Goal: Task Accomplishment & Management: Use online tool/utility

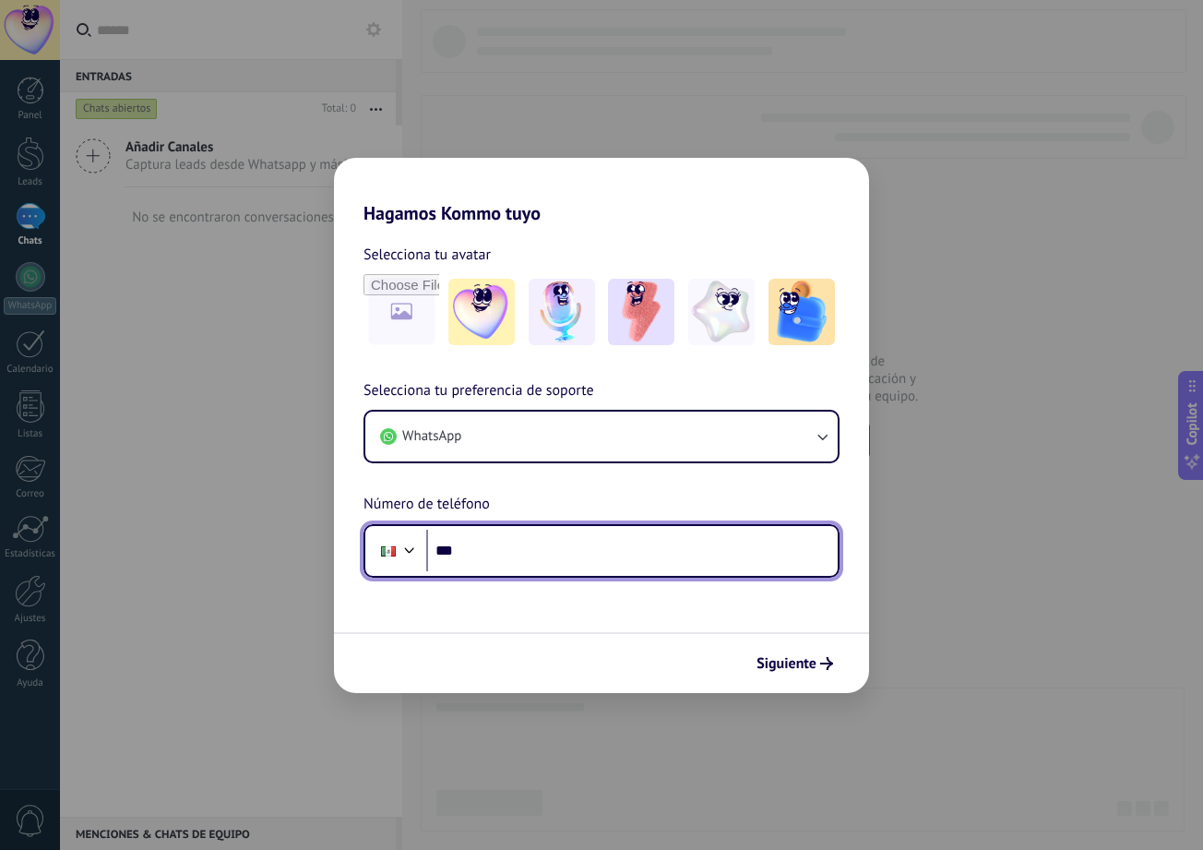
click at [612, 554] on input "***" at bounding box center [632, 551] width 412 height 42
type input "**********"
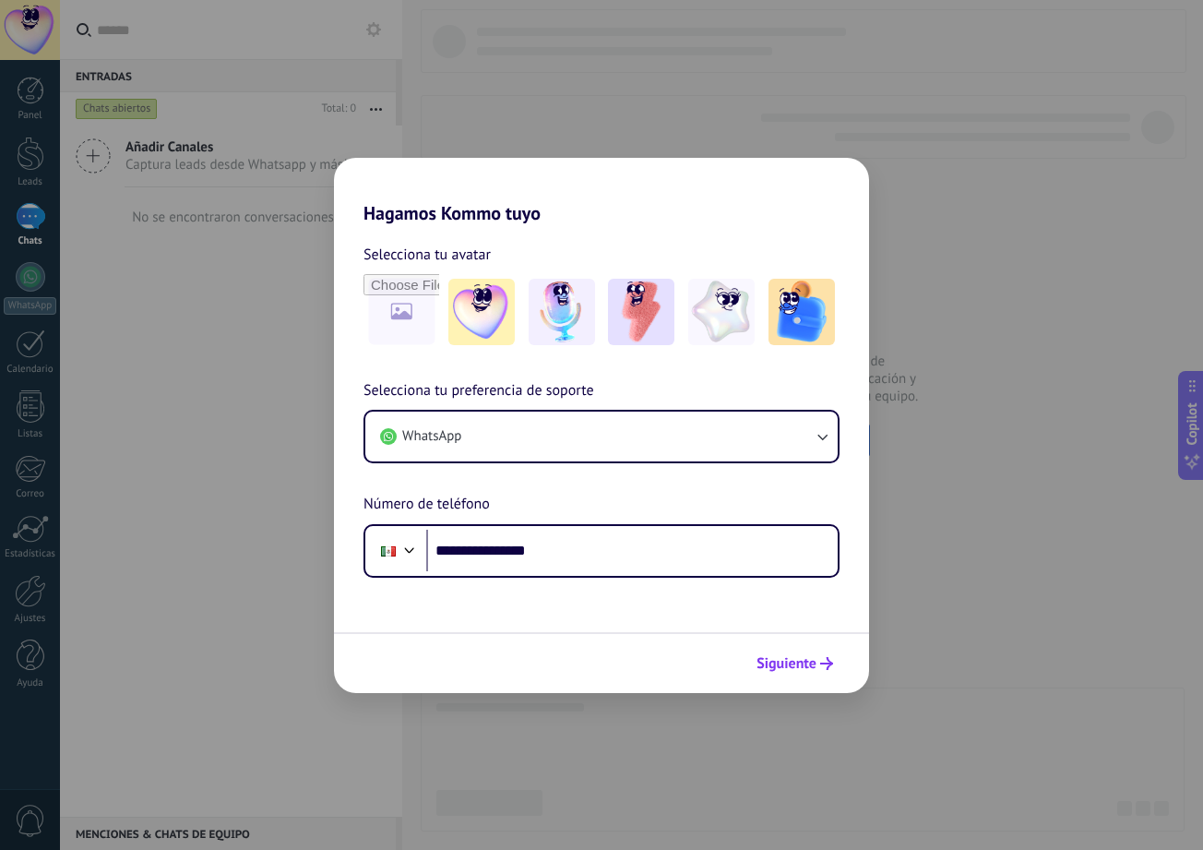
click at [811, 661] on span "Siguiente" at bounding box center [787, 663] width 60 height 13
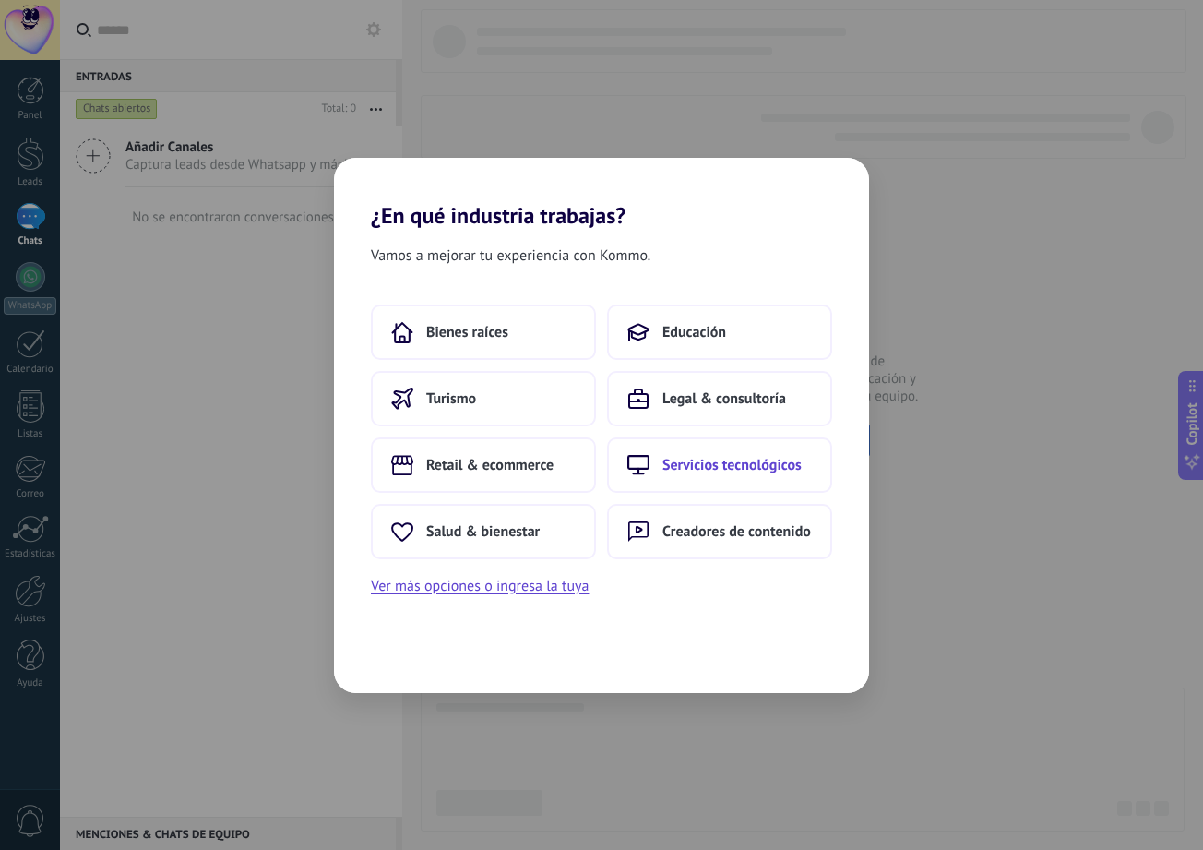
click at [713, 476] on button "Servicios tecnológicos" at bounding box center [719, 464] width 225 height 55
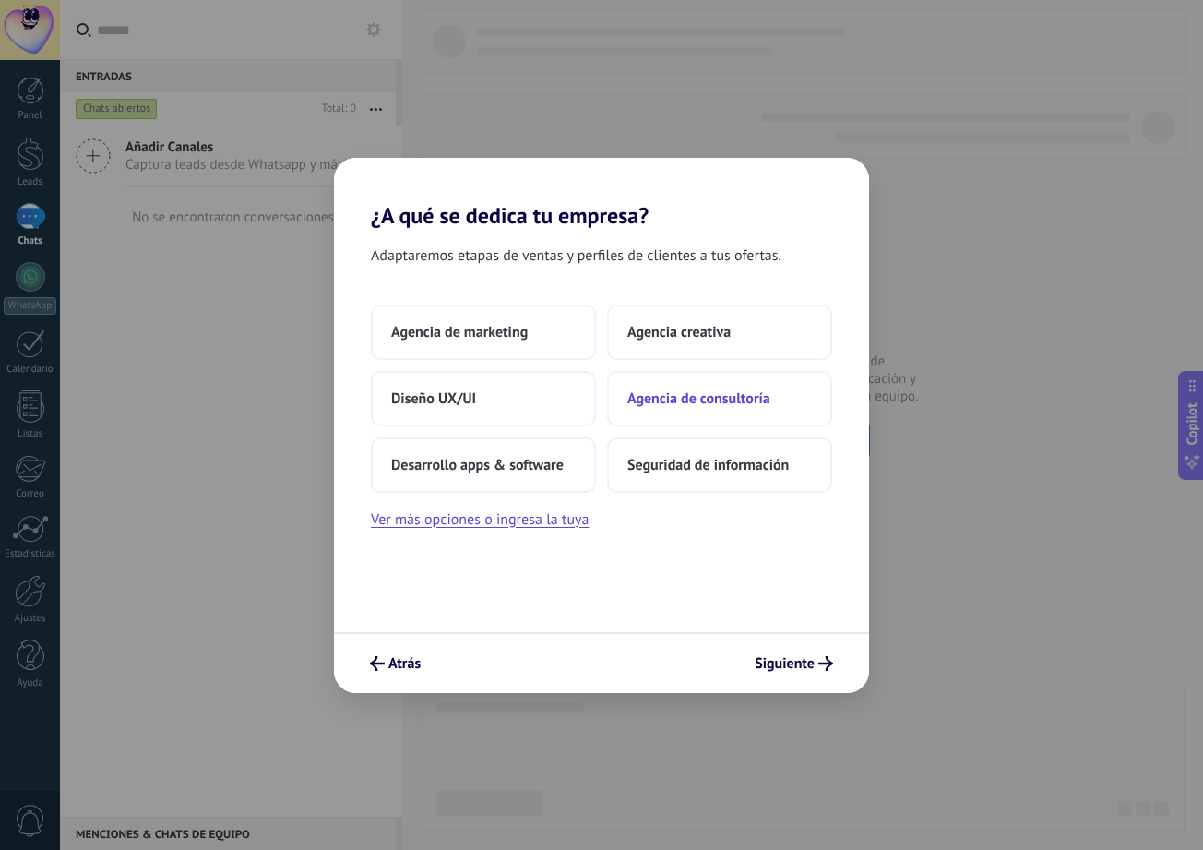
click at [739, 392] on span "Agencia de consultoría" at bounding box center [698, 398] width 143 height 18
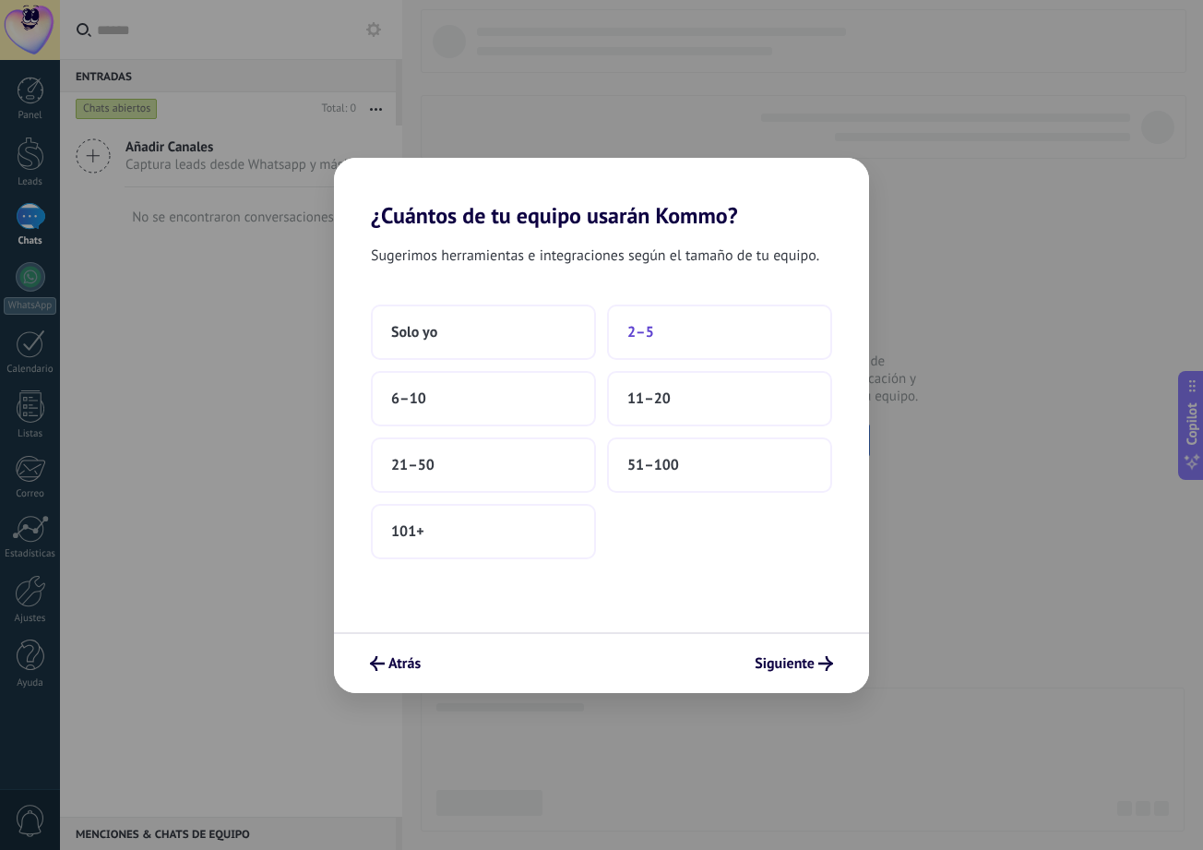
click at [654, 331] on button "2–5" at bounding box center [719, 331] width 225 height 55
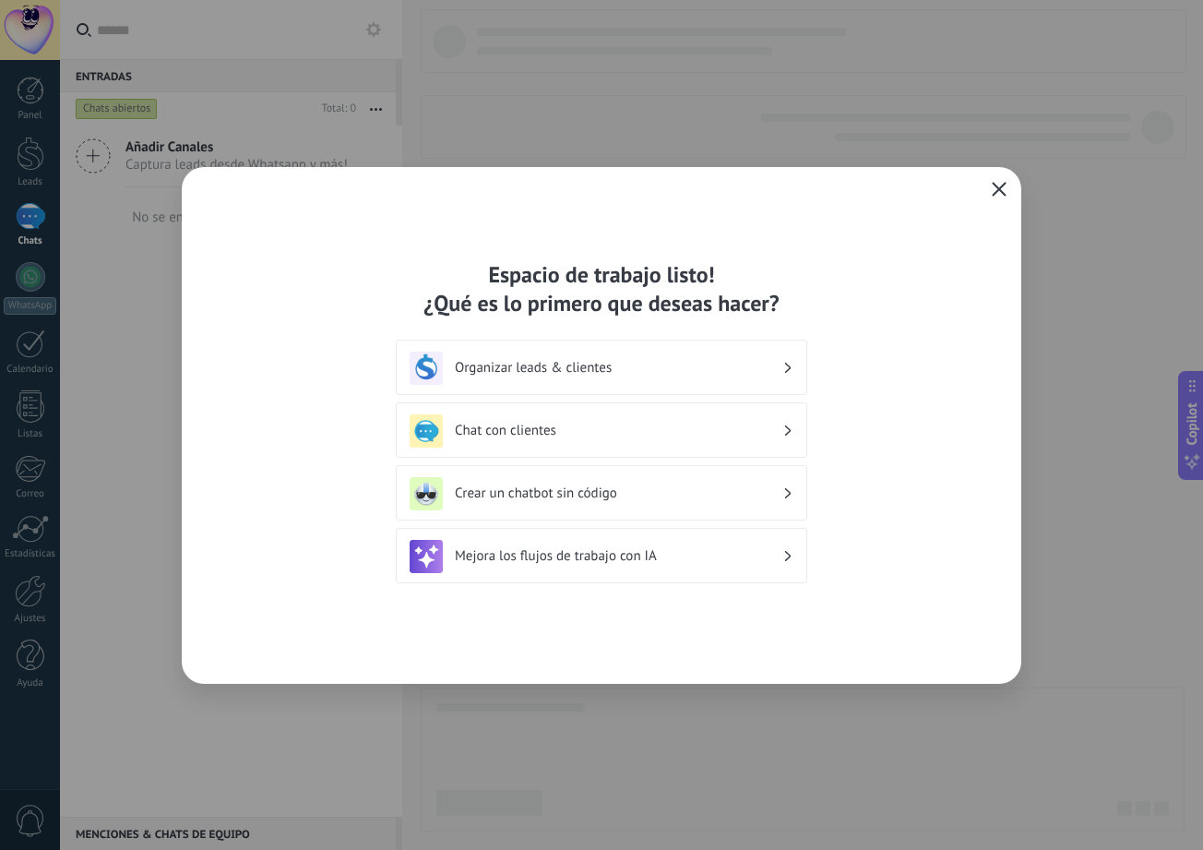
click at [1003, 187] on icon "button" at bounding box center [999, 189] width 15 height 15
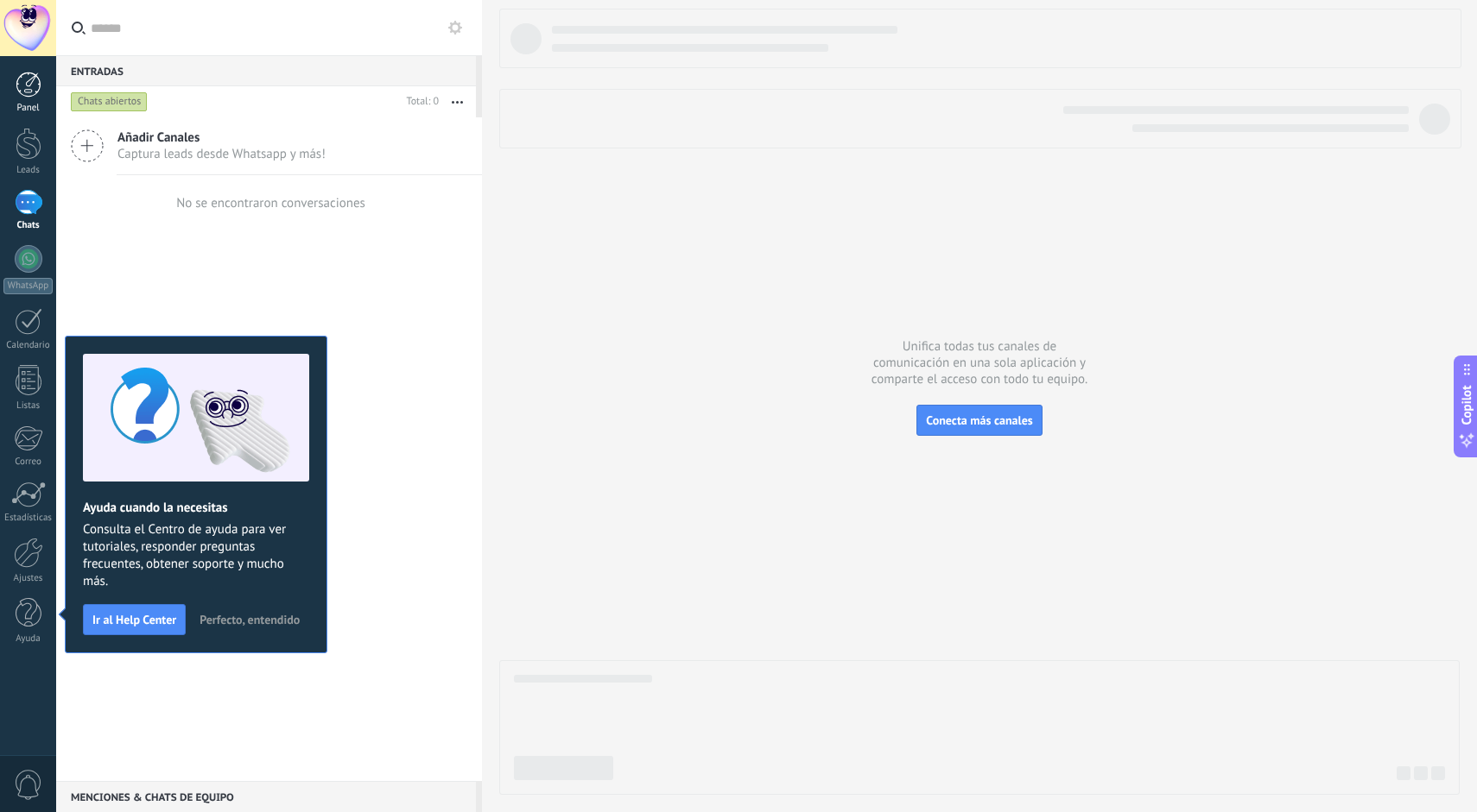
click at [40, 94] on div at bounding box center [29, 85] width 26 height 26
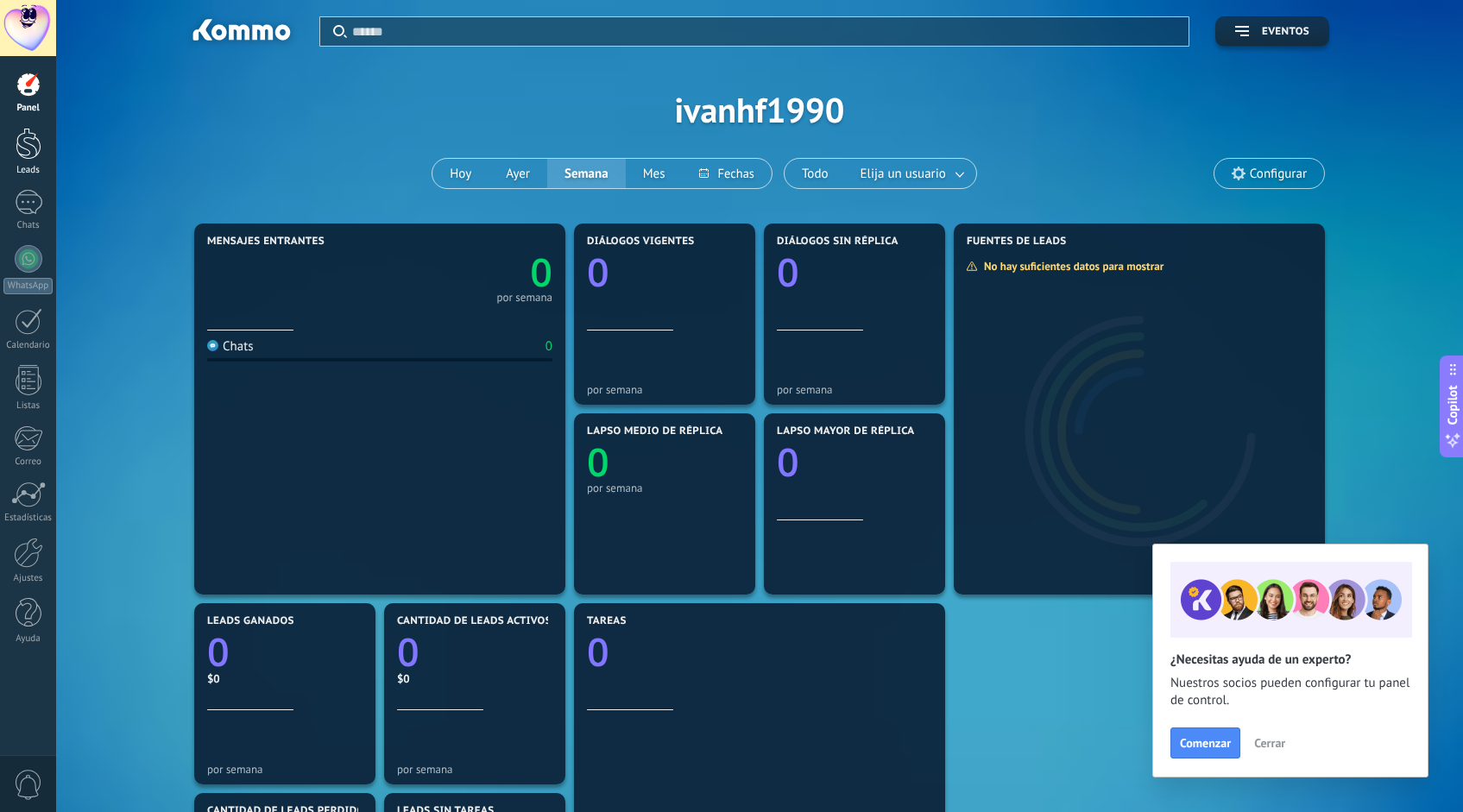
click at [36, 159] on div at bounding box center [29, 144] width 26 height 32
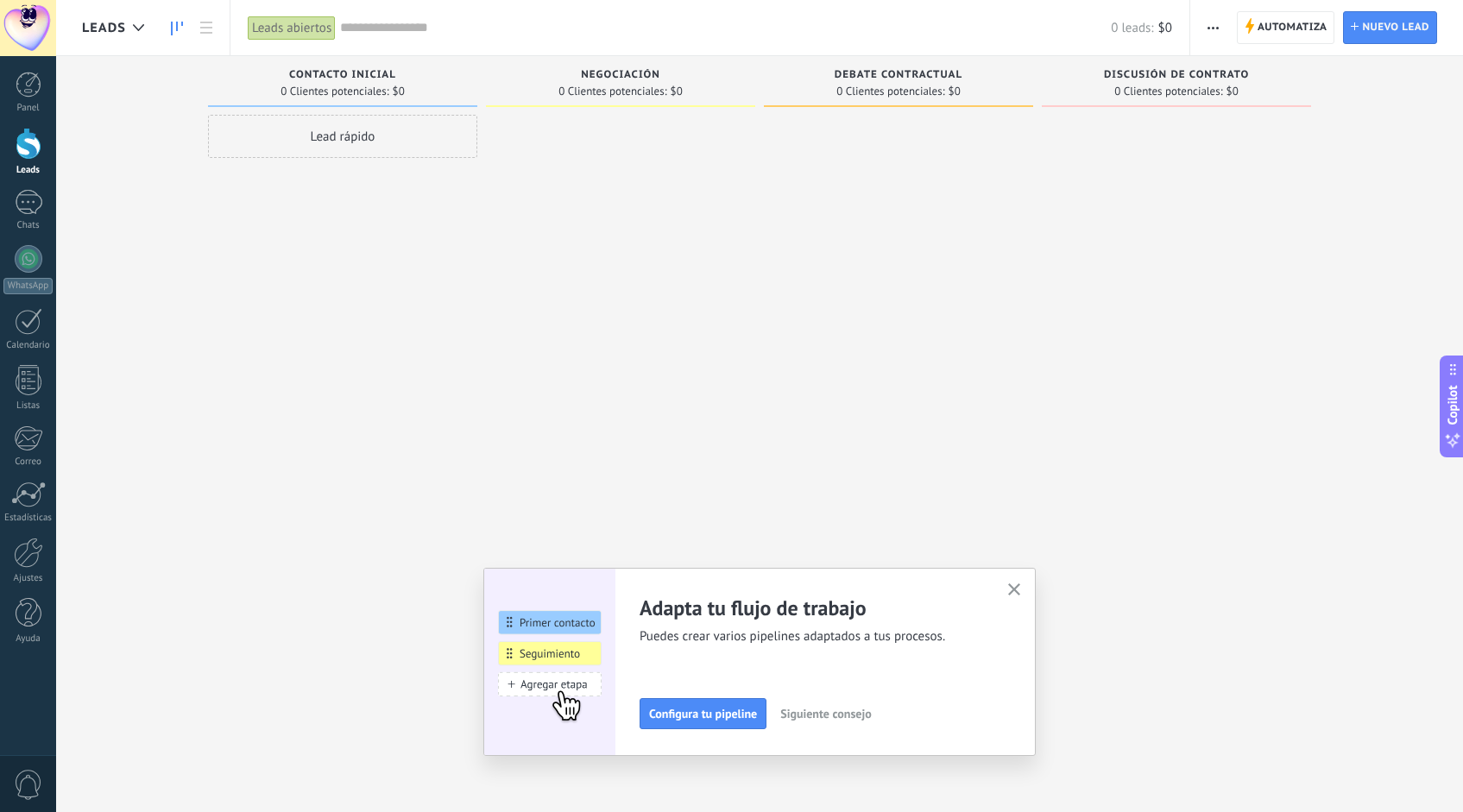
click at [1017, 590] on icon "button" at bounding box center [1015, 590] width 13 height 13
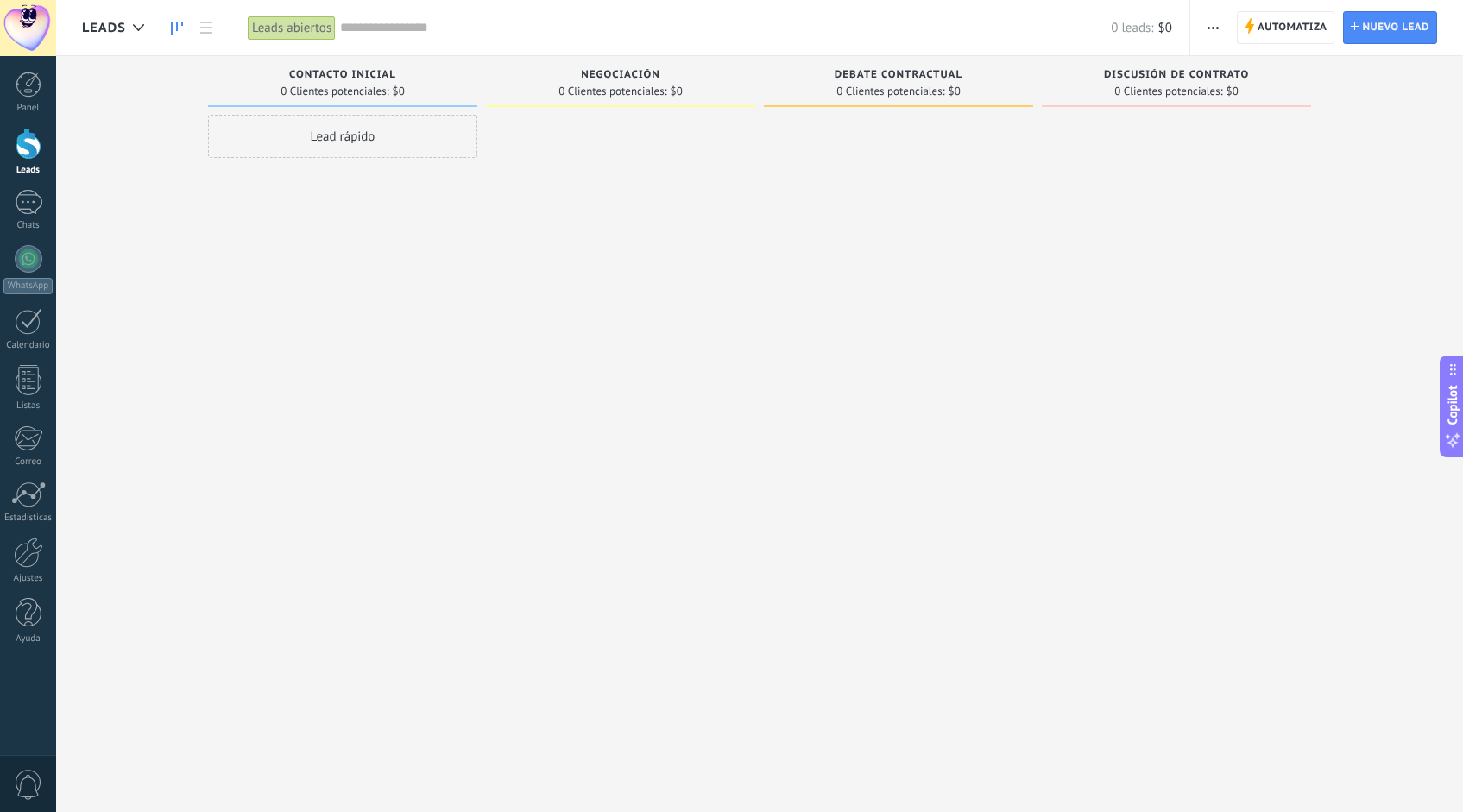
click at [371, 147] on div "Lead rápido" at bounding box center [342, 137] width 269 height 43
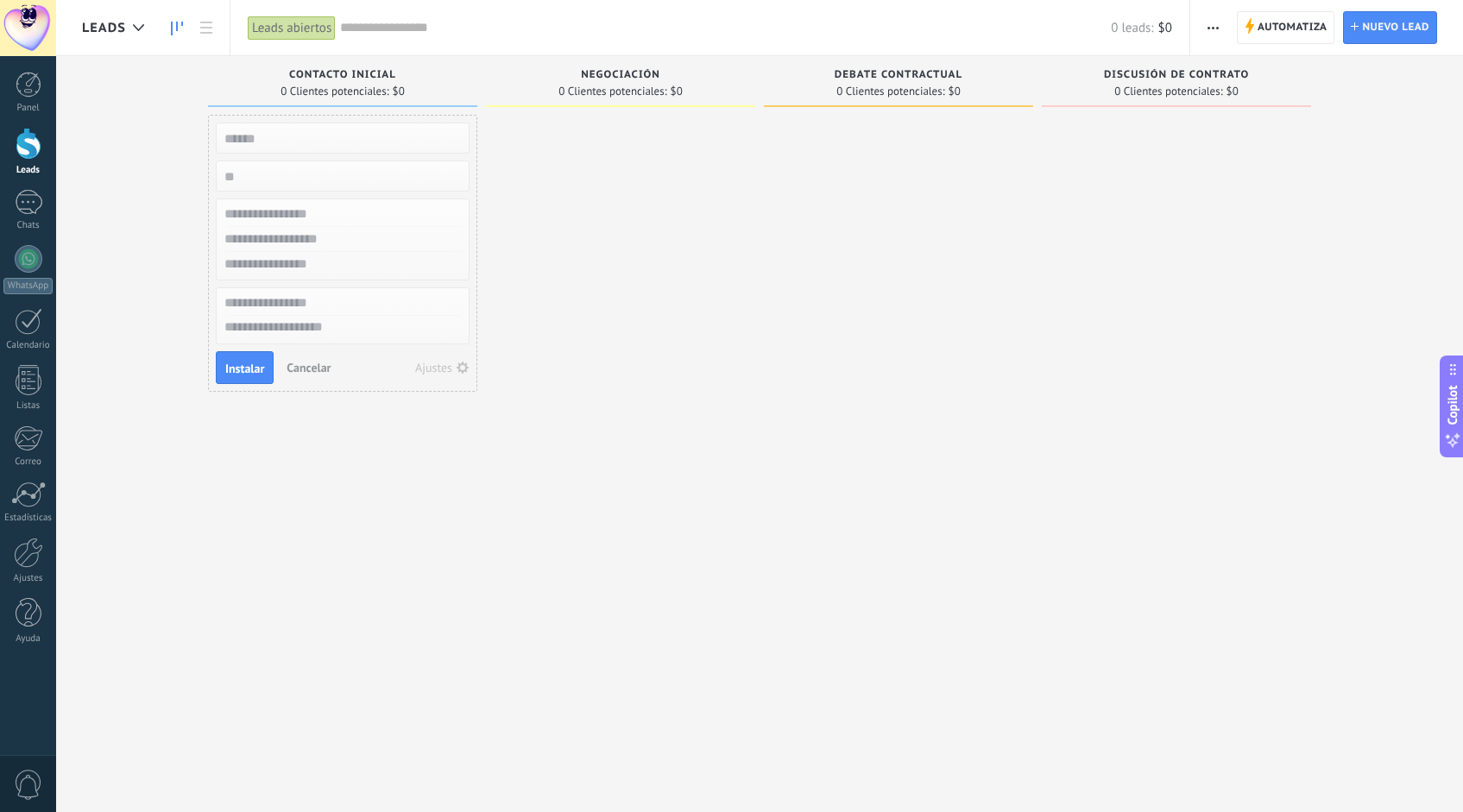
click at [169, 247] on div "Leads Entrantes Solicitudes: [PHONE_NUMBER] Contacto inicial 0 Clientes potenci…" at bounding box center [773, 379] width 1381 height 645
click at [119, 196] on div "Leads Entrantes Solicitudes: [PHONE_NUMBER] Contacto inicial 0 Clientes potenci…" at bounding box center [773, 379] width 1381 height 645
click at [300, 364] on span "Cancelar" at bounding box center [308, 368] width 44 height 16
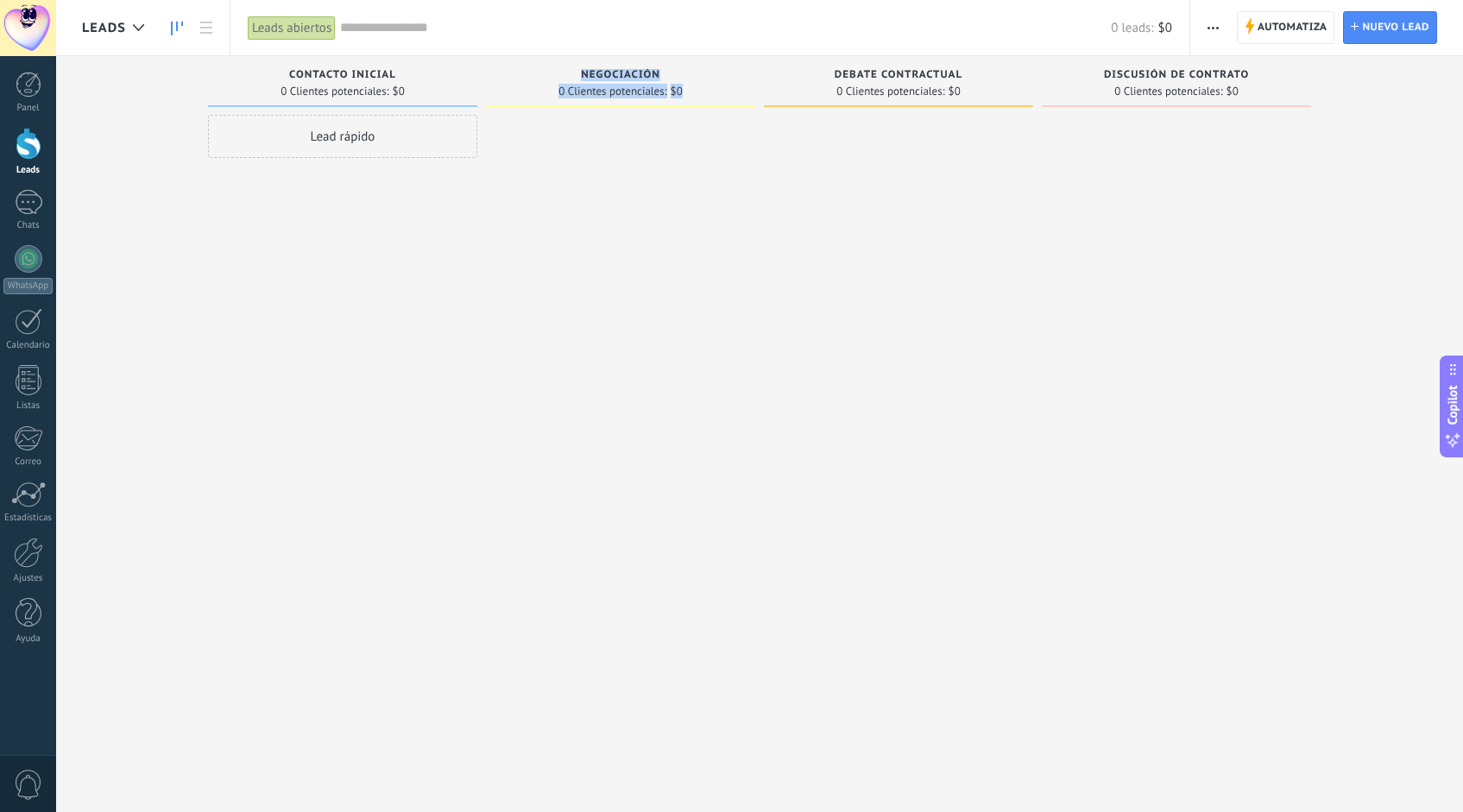
drag, startPoint x: 345, startPoint y: 138, endPoint x: 606, endPoint y: 147, distance: 261.2
click at [616, 173] on div "Leads Entrantes Solicitudes: [PHONE_NUMBER] Contacto inicial 0 Clientes potenci…" at bounding box center [773, 379] width 1381 height 645
click at [363, 225] on div "Lead rápido" at bounding box center [342, 408] width 269 height 587
click at [418, 139] on div "Lead rápido" at bounding box center [342, 137] width 269 height 43
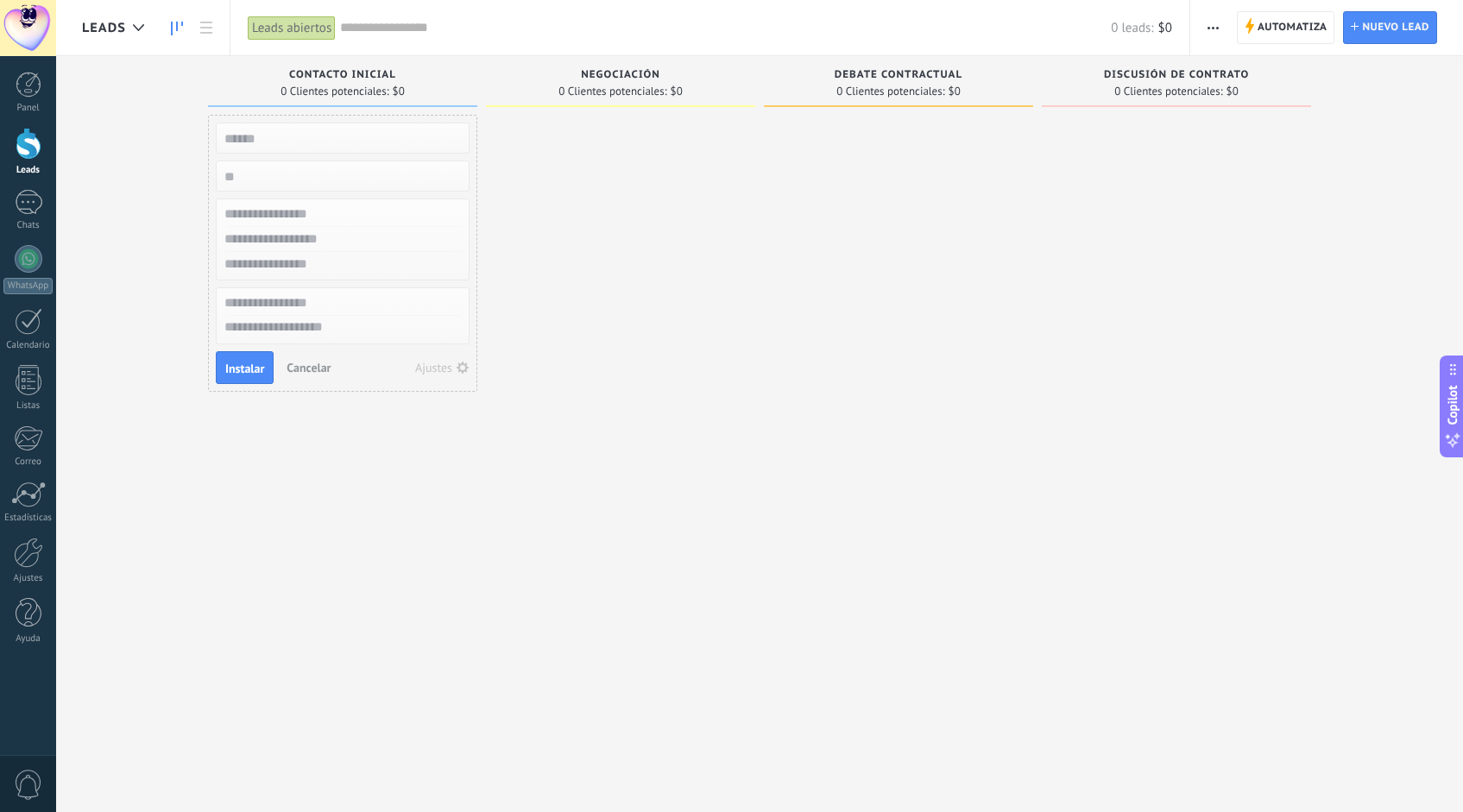
click at [571, 269] on div at bounding box center [620, 408] width 269 height 587
click at [34, 157] on div at bounding box center [29, 144] width 26 height 32
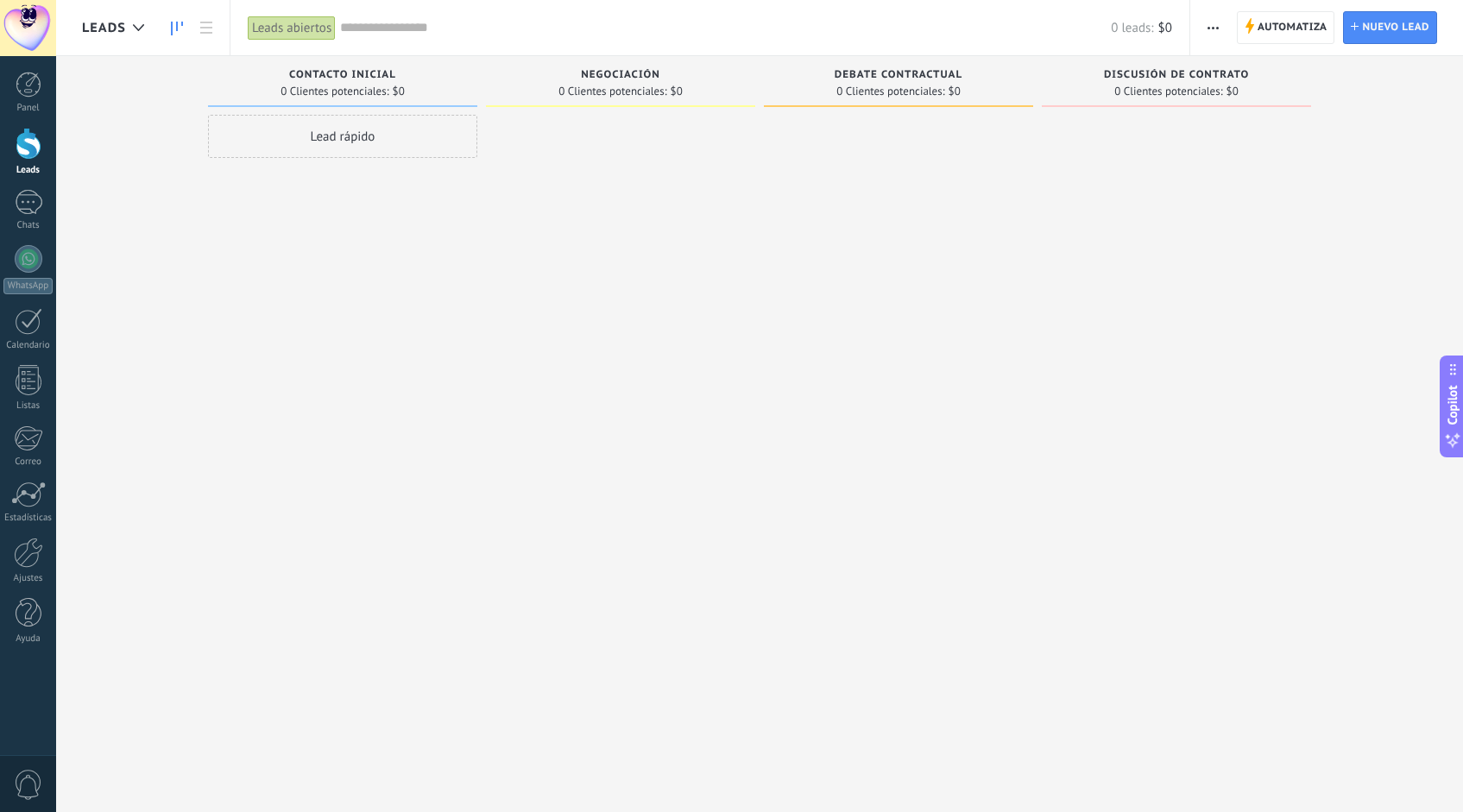
click at [22, 7] on div at bounding box center [28, 28] width 56 height 56
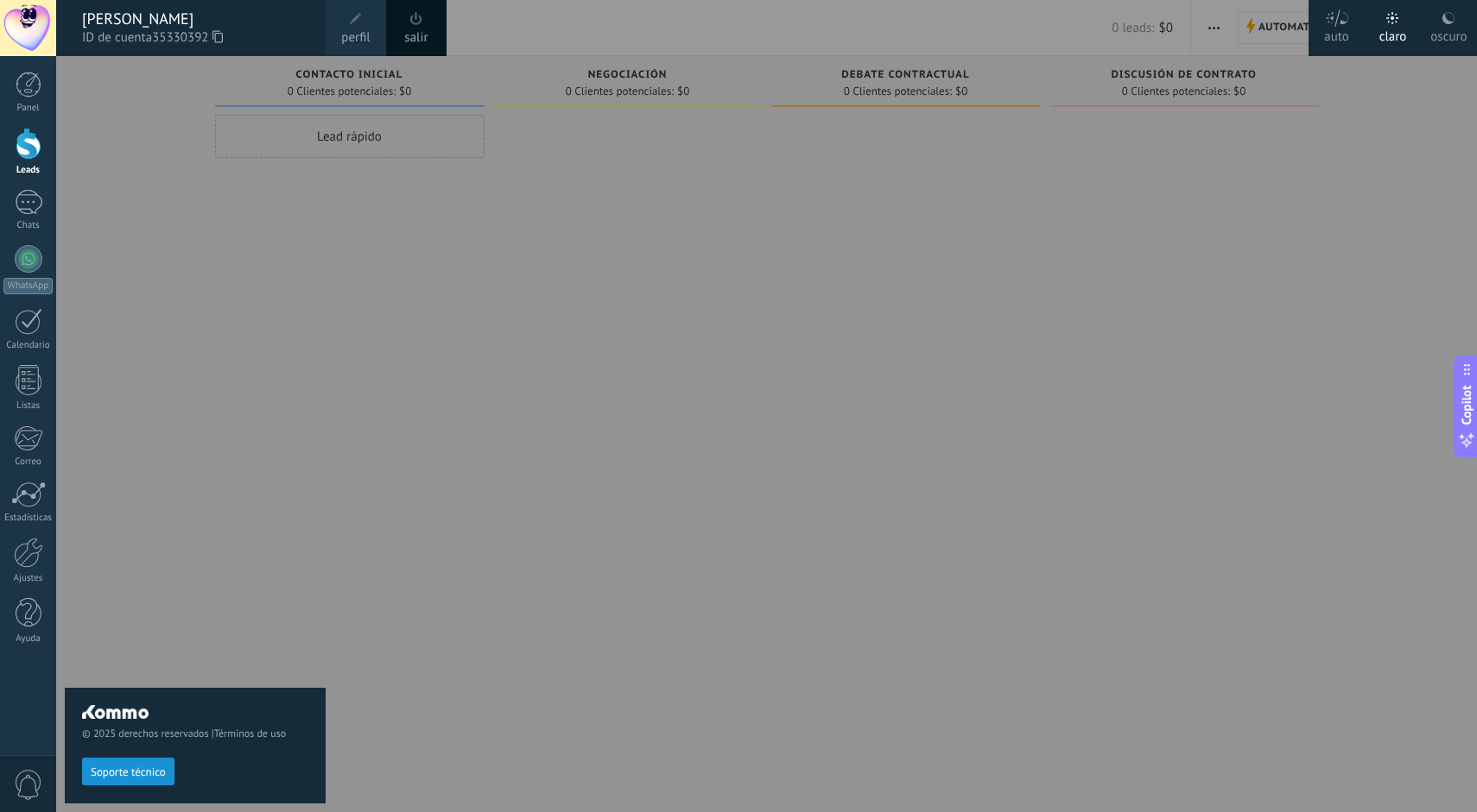
click at [361, 36] on span "perfil" at bounding box center [355, 37] width 28 height 19
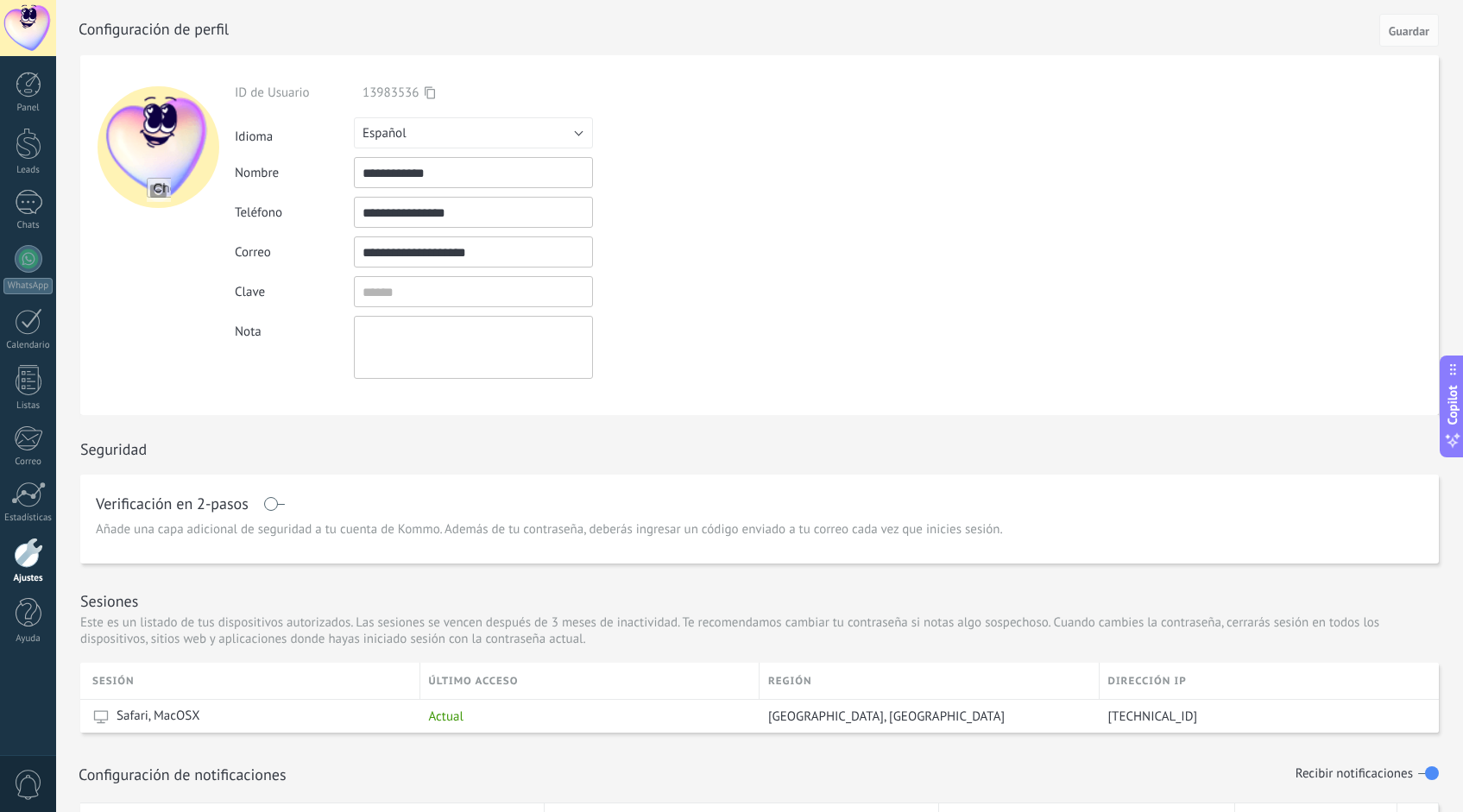
click at [39, 553] on div at bounding box center [28, 553] width 29 height 30
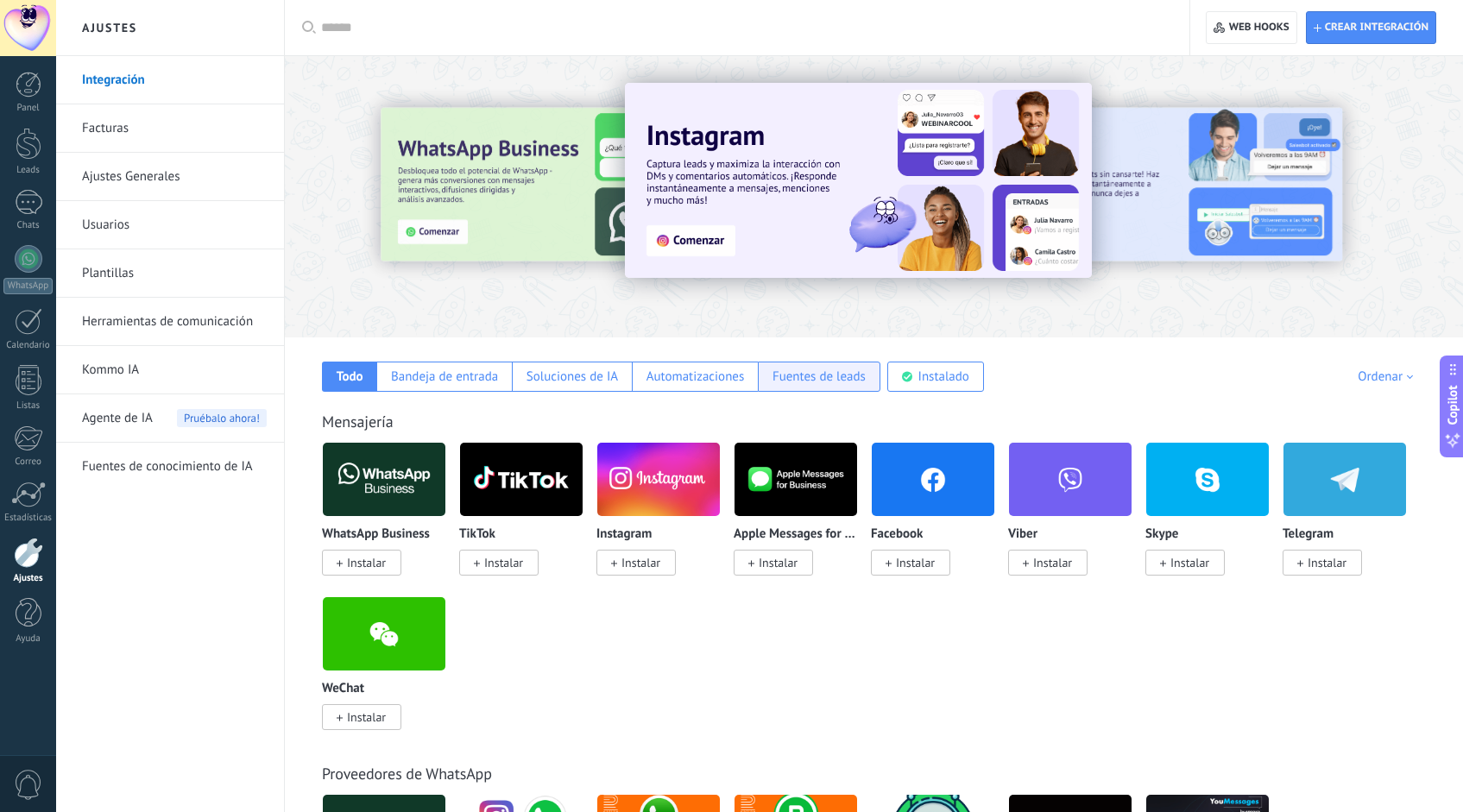
click at [820, 387] on div "Fuentes de leads" at bounding box center [818, 377] width 123 height 30
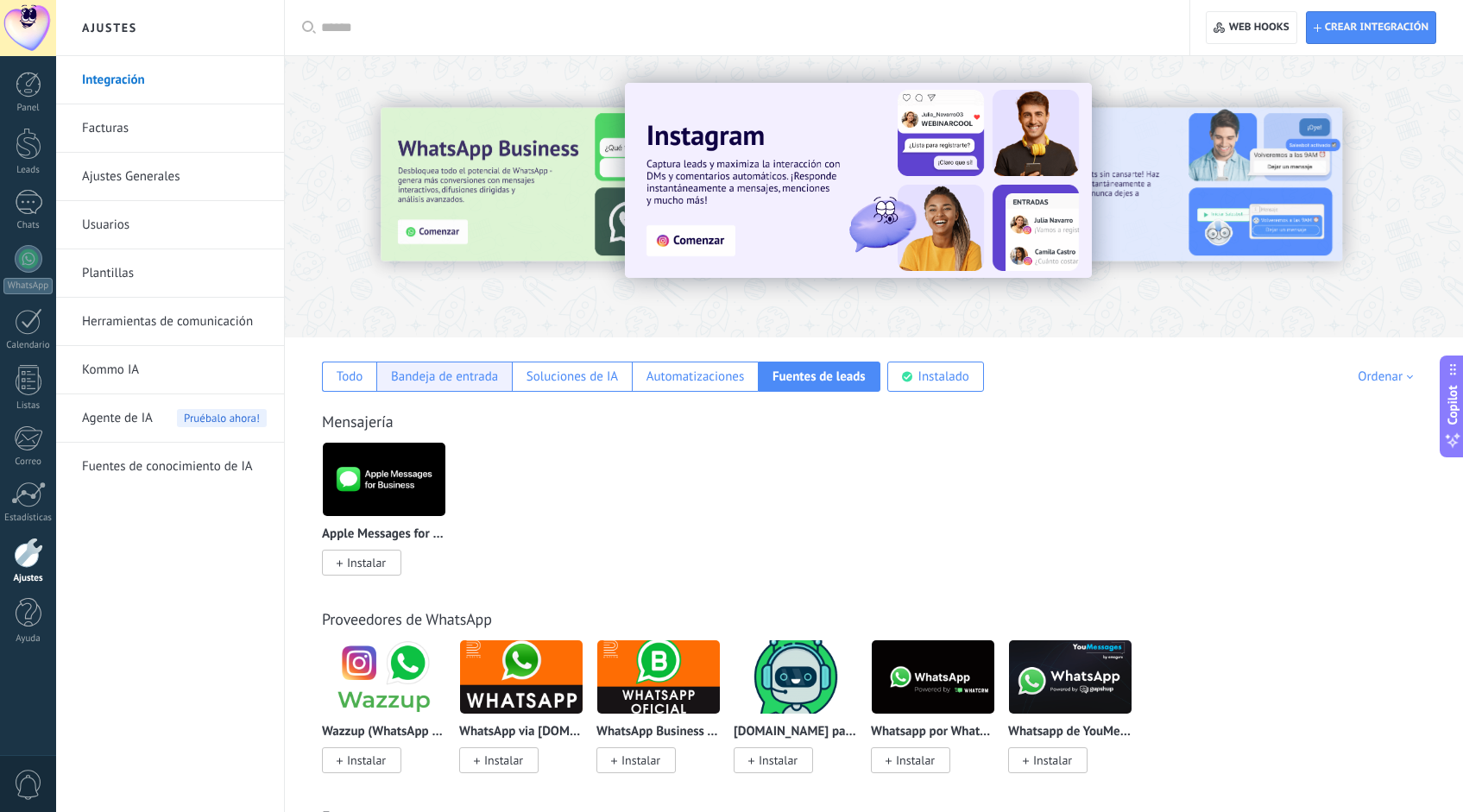
click at [457, 381] on div "Bandeja de entrada" at bounding box center [444, 377] width 107 height 17
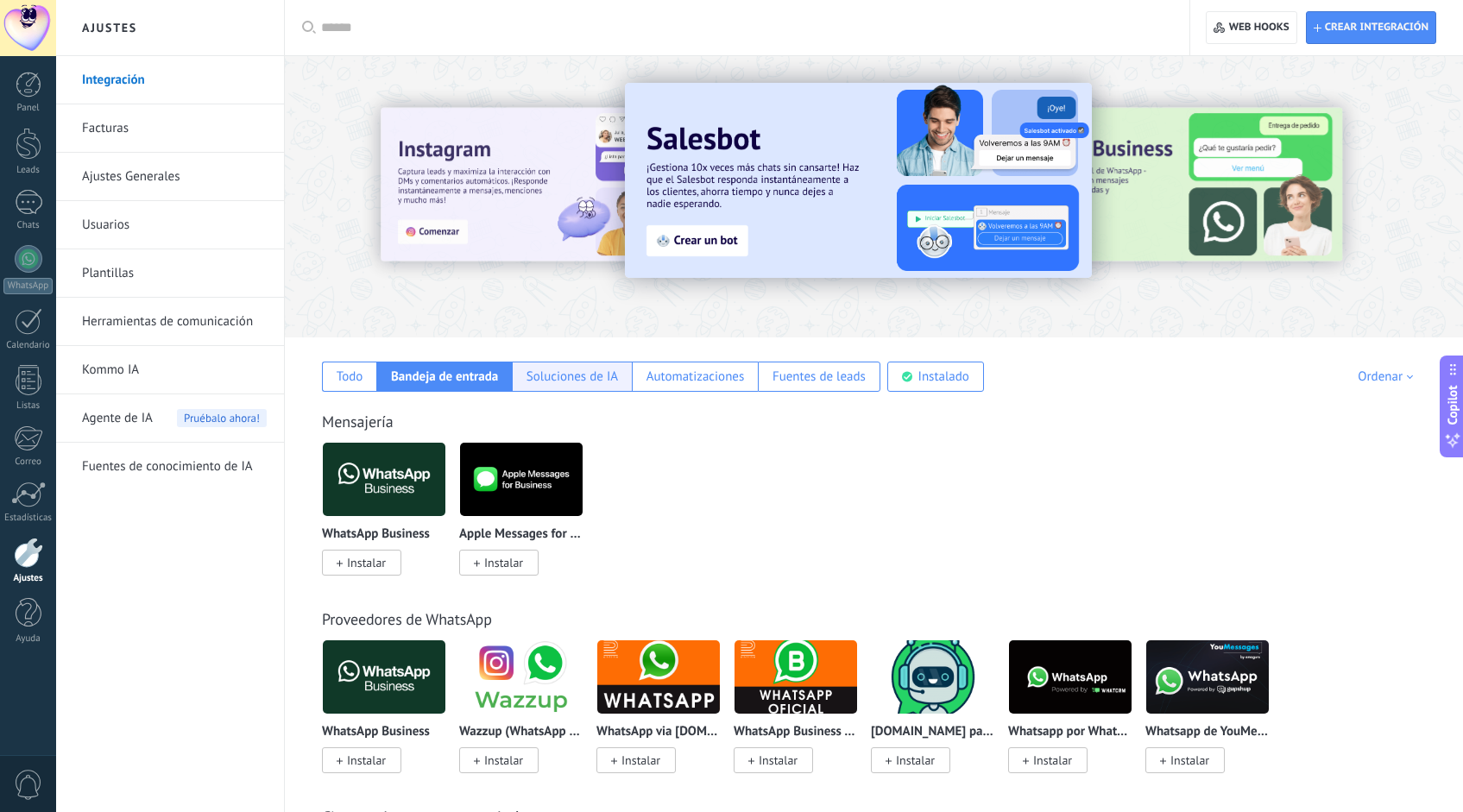
click at [591, 377] on div "Soluciones de IA" at bounding box center [572, 377] width 92 height 17
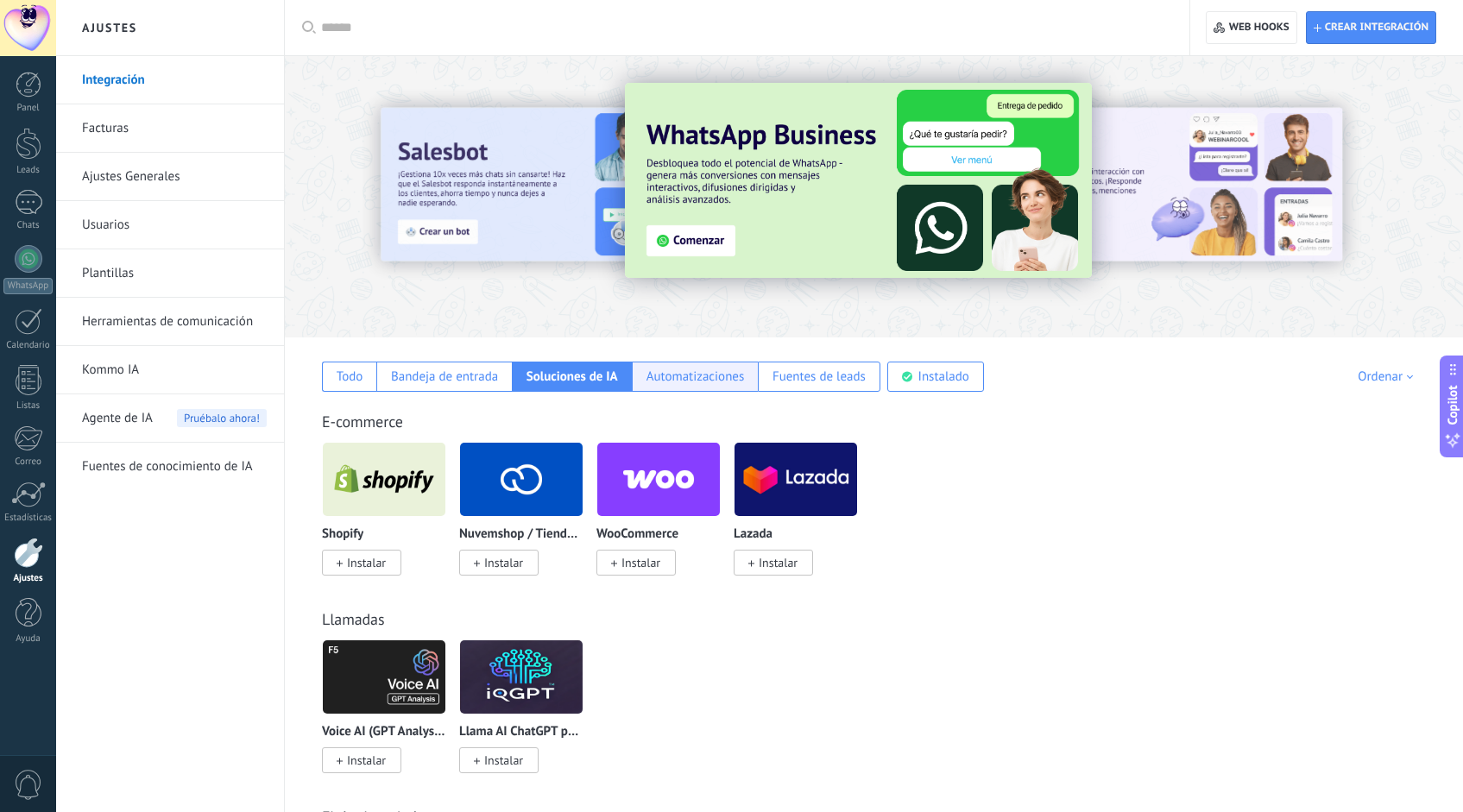
click at [719, 381] on div "Automatizaciones" at bounding box center [695, 377] width 98 height 17
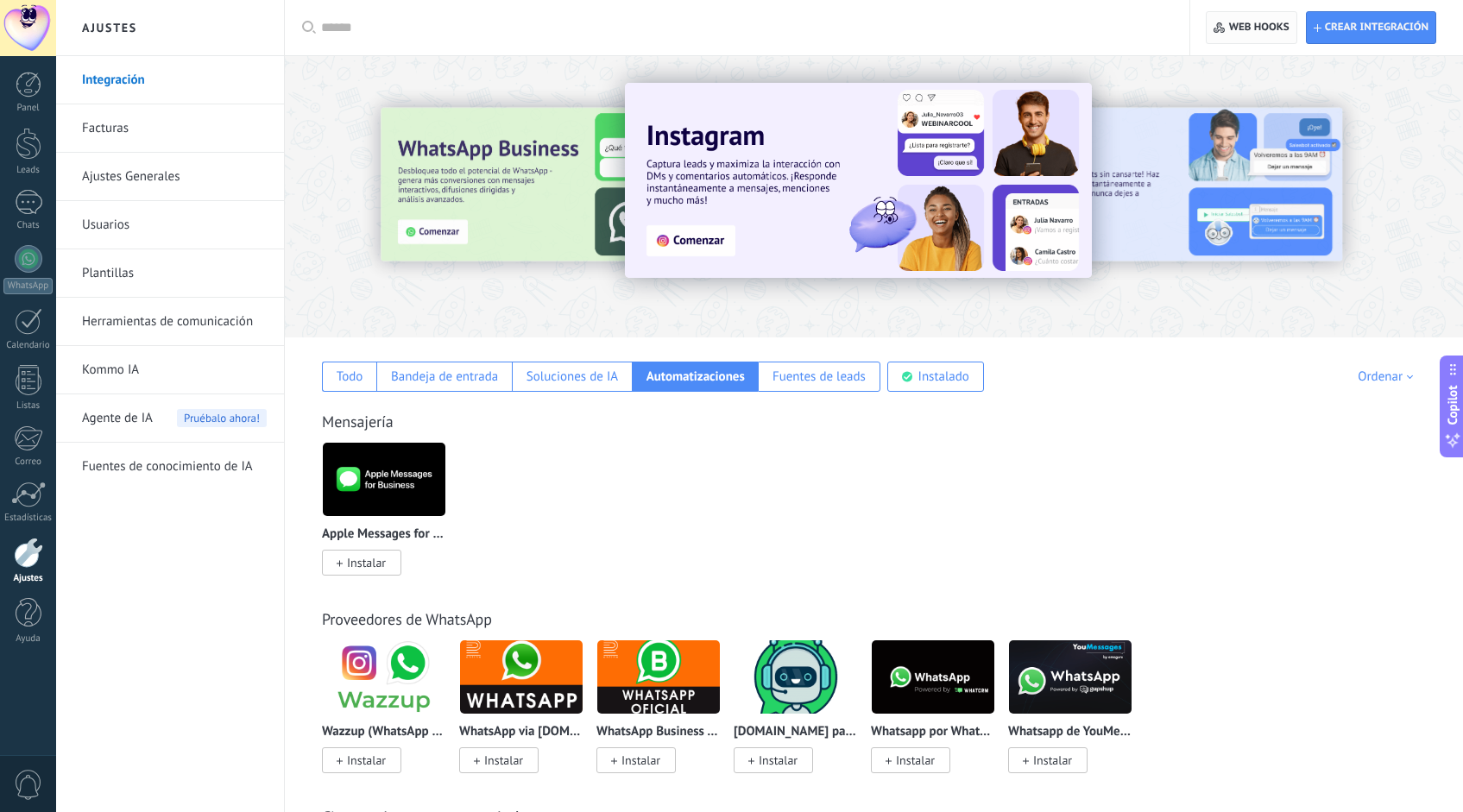
click at [1124, 22] on span "Web hooks 0" at bounding box center [1259, 27] width 61 height 14
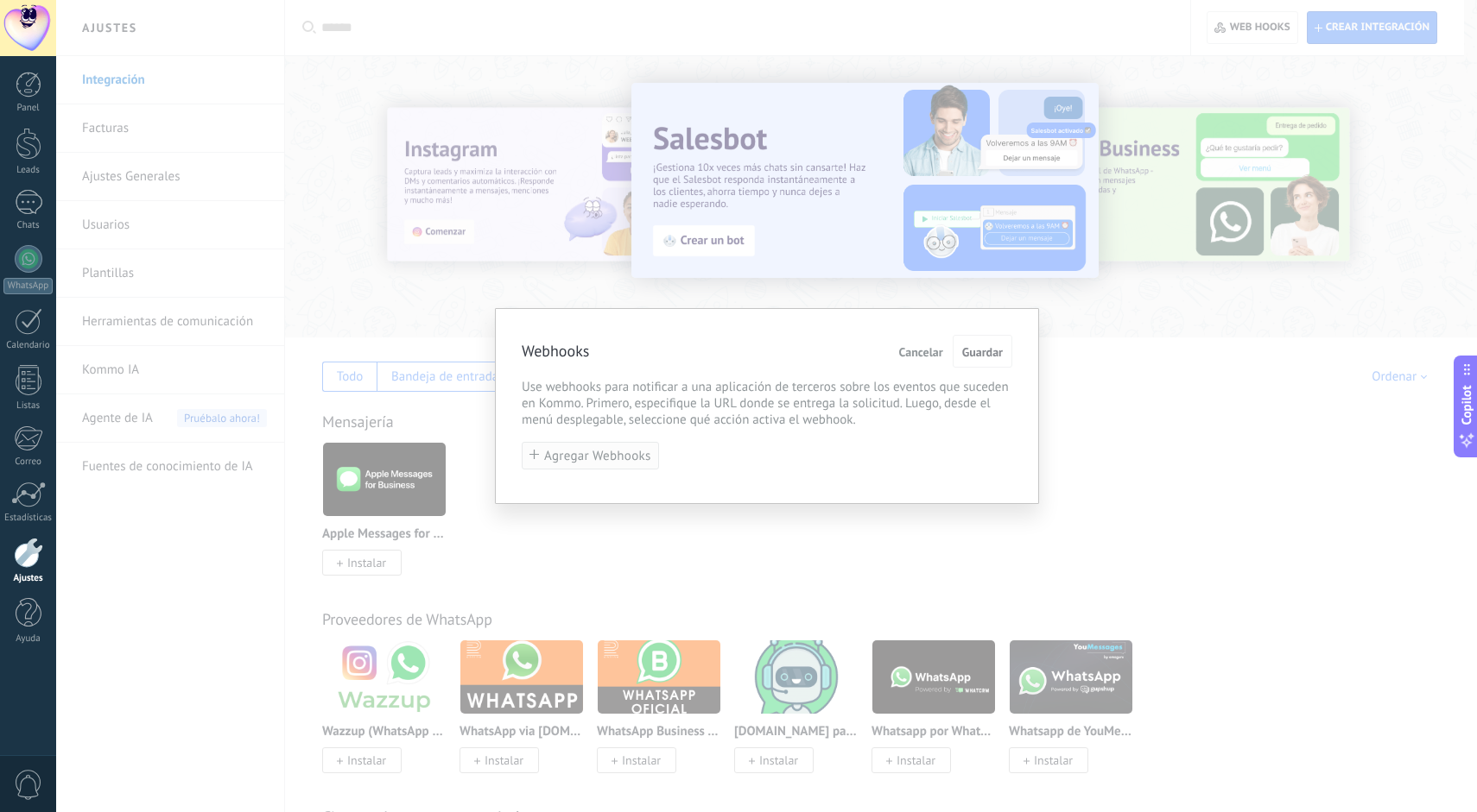
click at [628, 454] on span "Agregar Webhooks" at bounding box center [597, 457] width 107 height 13
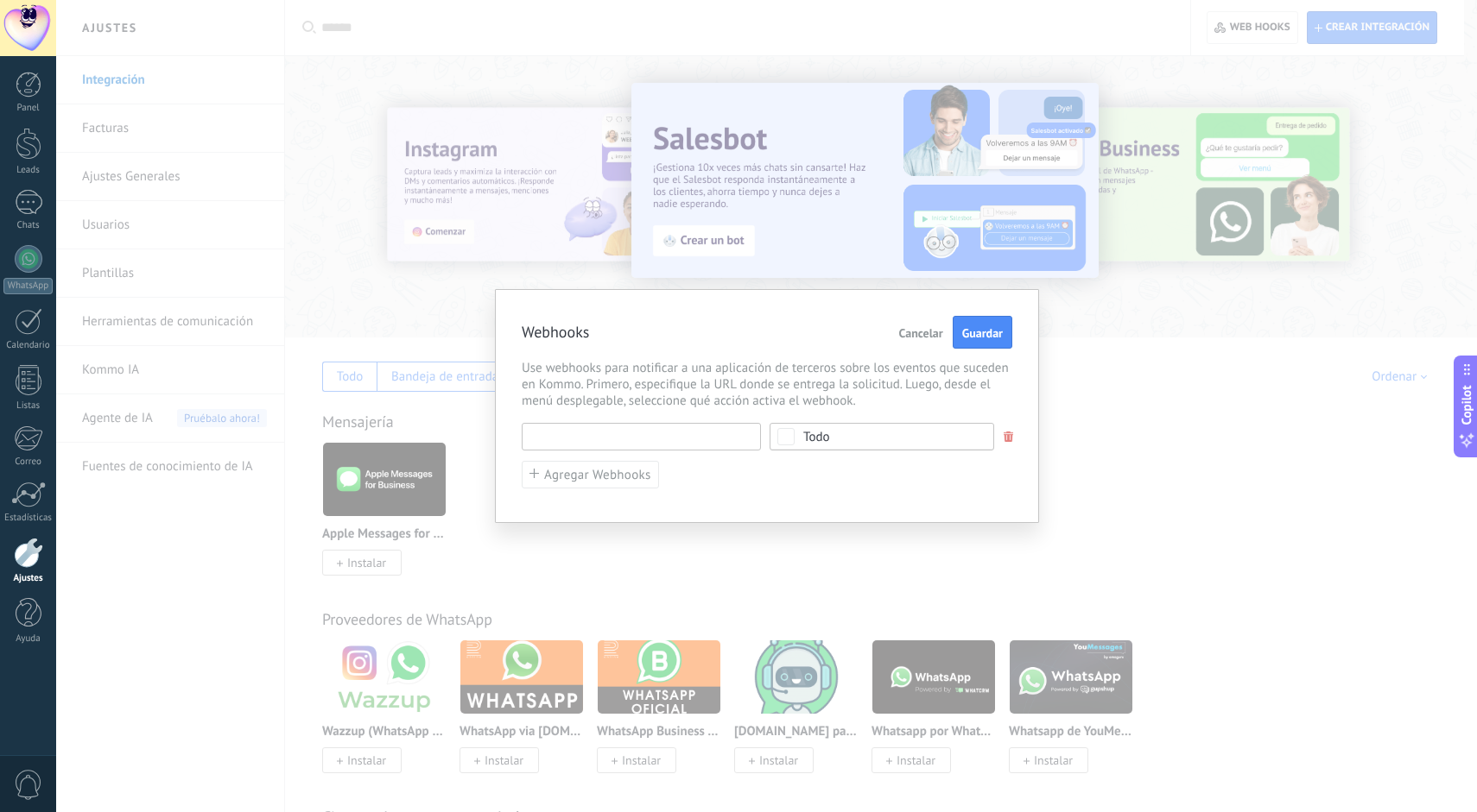
click at [692, 442] on input "text" at bounding box center [641, 437] width 240 height 28
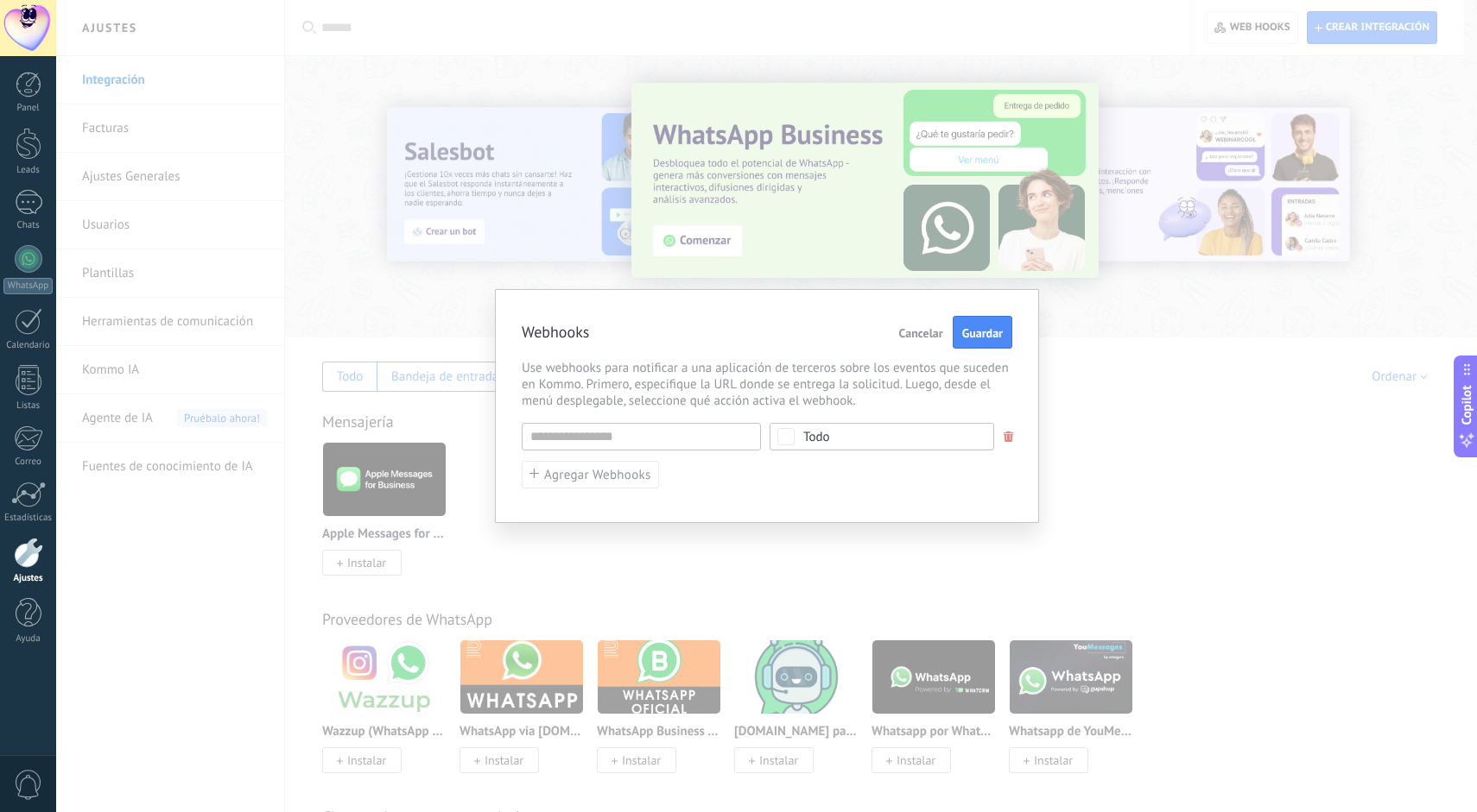
type input "********"
click at [659, 434] on input "********" at bounding box center [641, 429] width 240 height 28
drag, startPoint x: 659, startPoint y: 434, endPoint x: 475, endPoint y: 435, distance: 184.0
click at [475, 435] on div "Webhooks Cancelar Guardar Use webhooks para notificar a una aplicación de terce…" at bounding box center [767, 406] width 1421 height 812
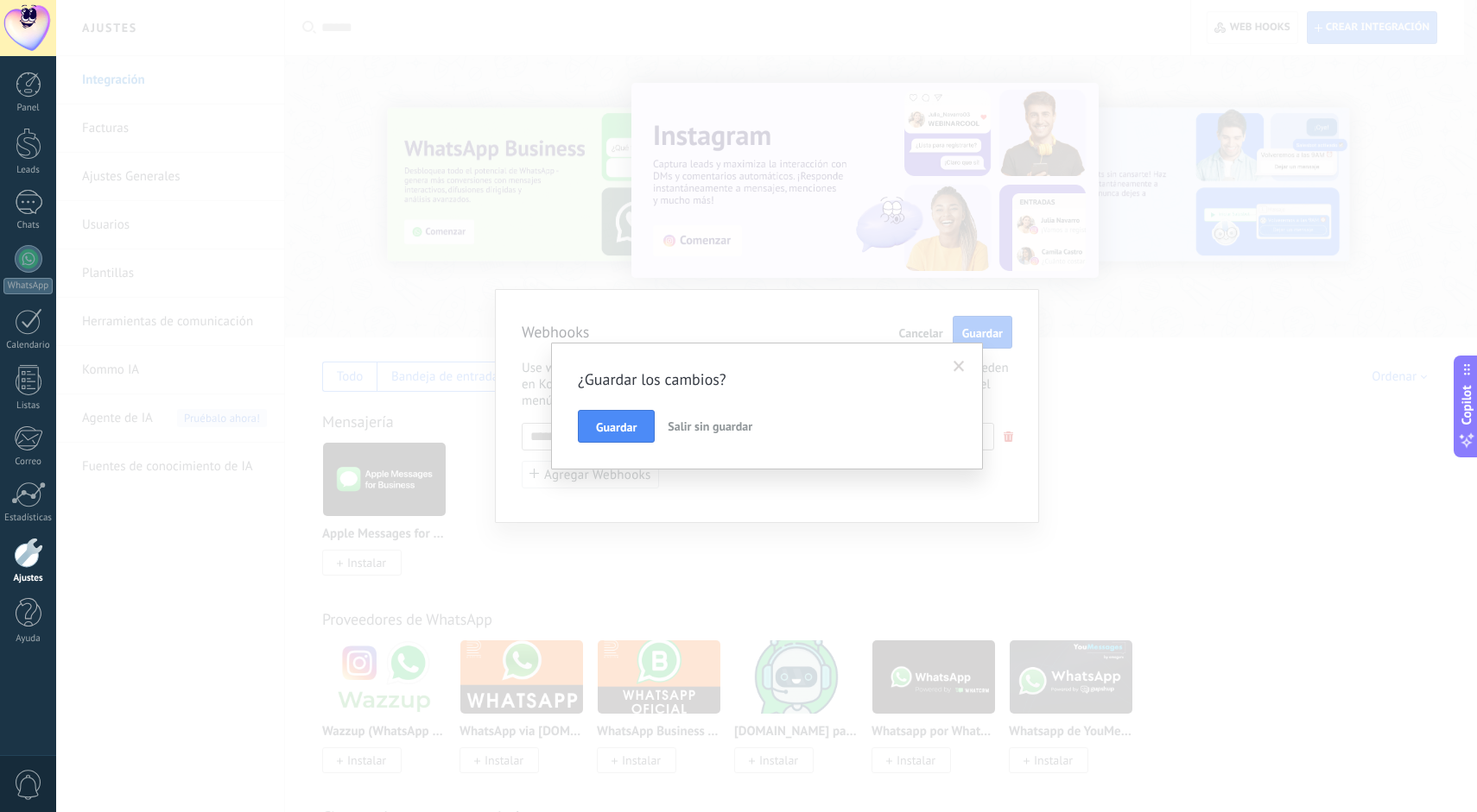
type input "********"
click at [690, 430] on span "Salir sin guardar" at bounding box center [709, 426] width 84 height 16
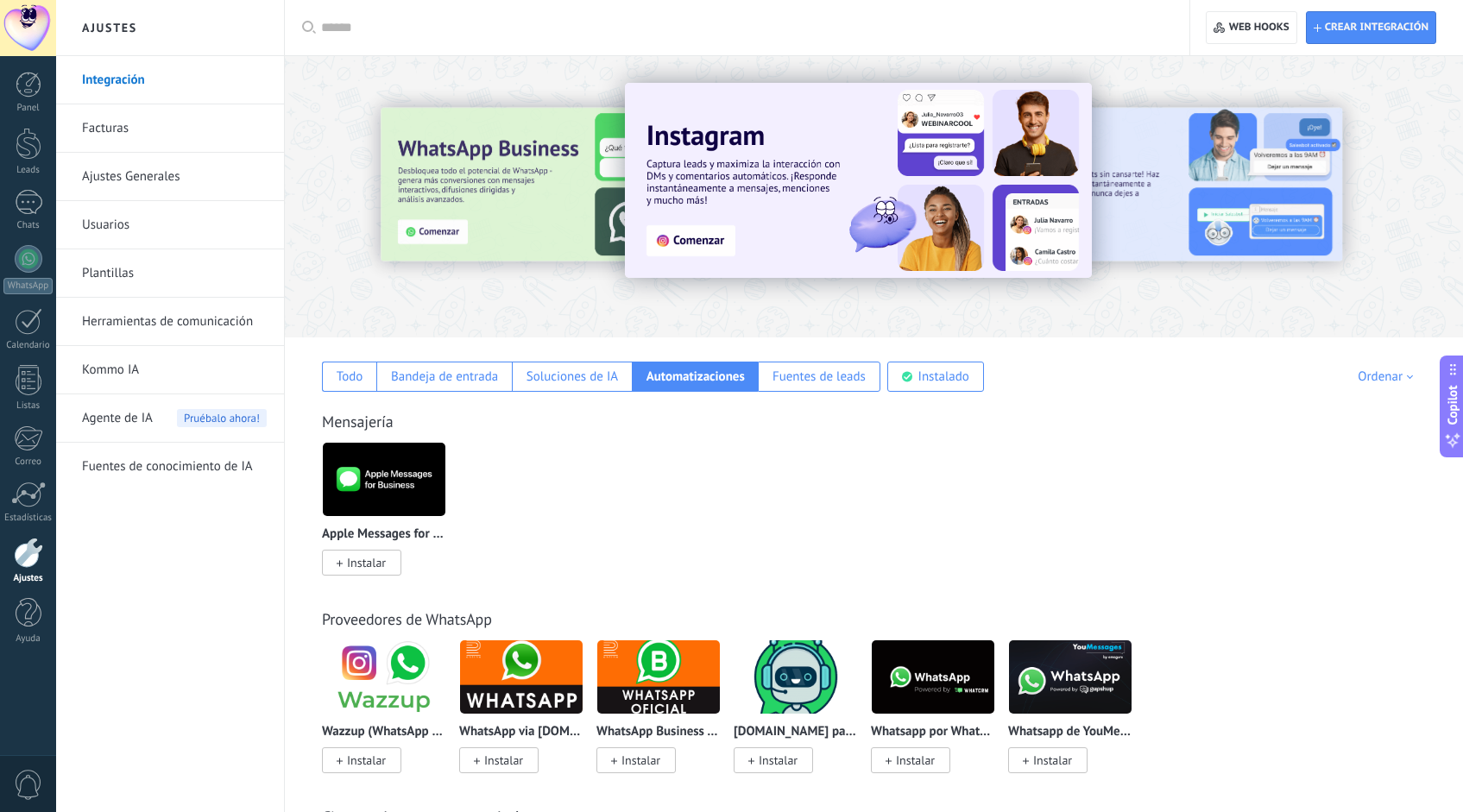
click at [110, 239] on link "Usuarios" at bounding box center [174, 225] width 184 height 49
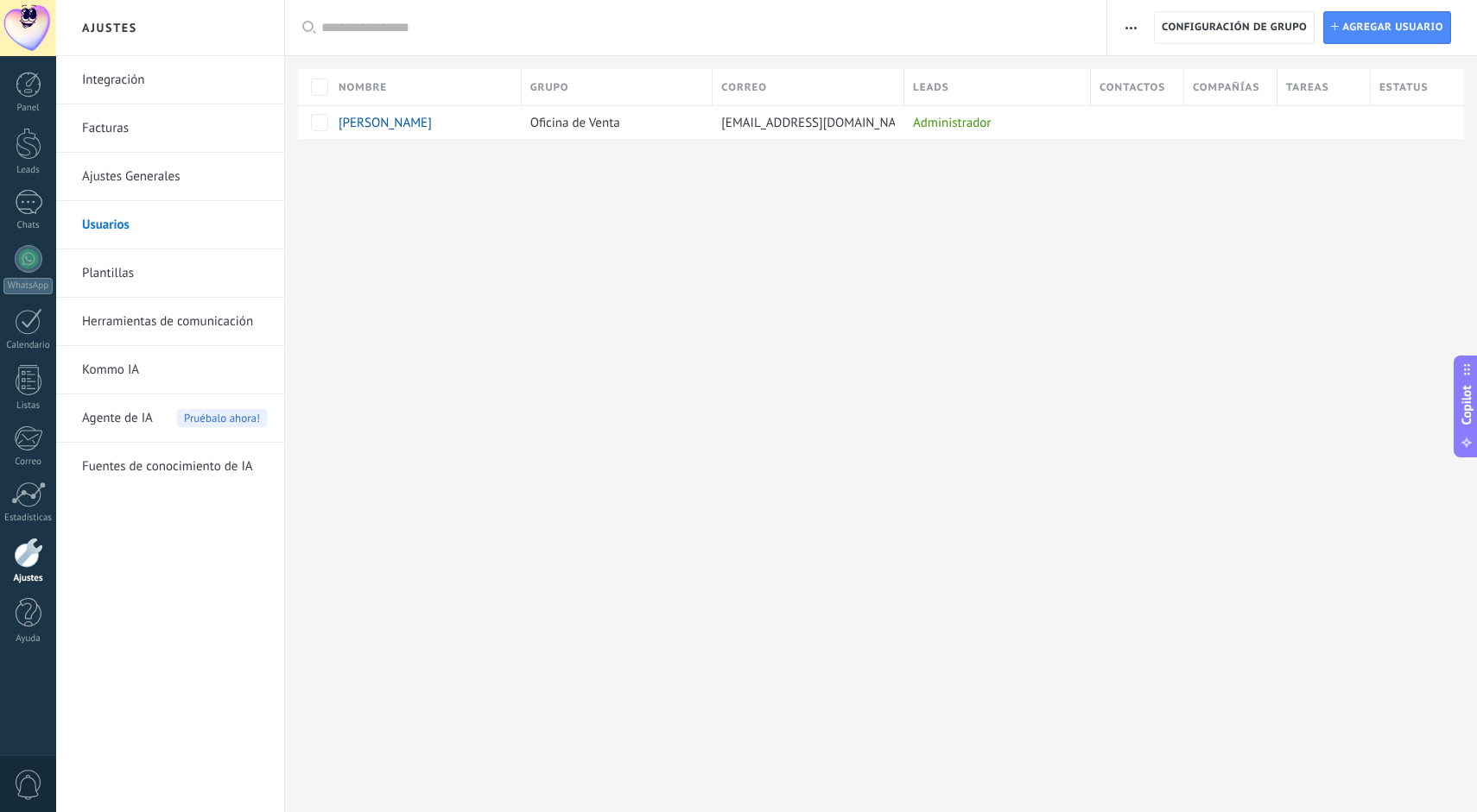
click at [133, 191] on link "Ajustes Generales" at bounding box center [174, 177] width 184 height 49
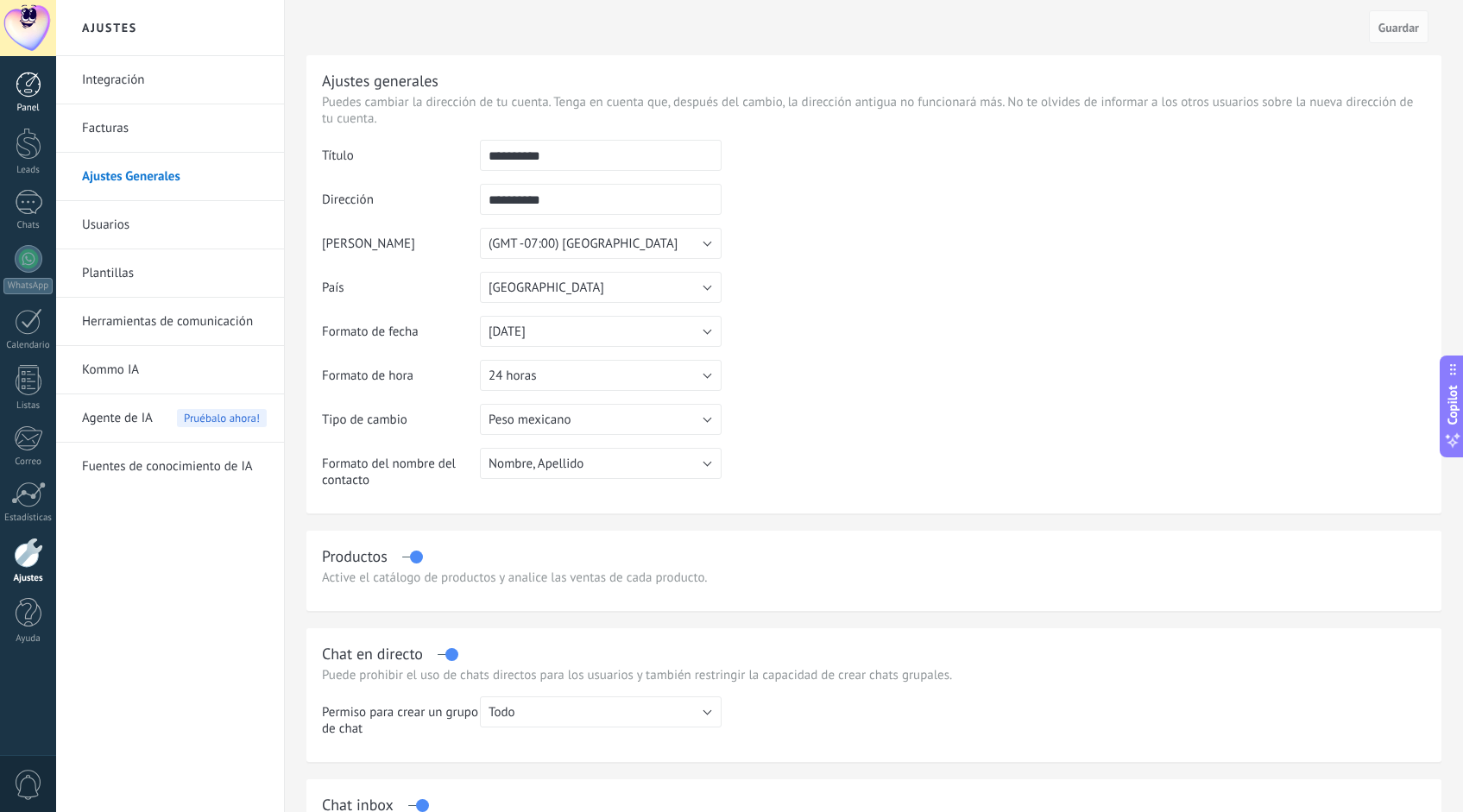
click at [29, 92] on div at bounding box center [29, 85] width 26 height 26
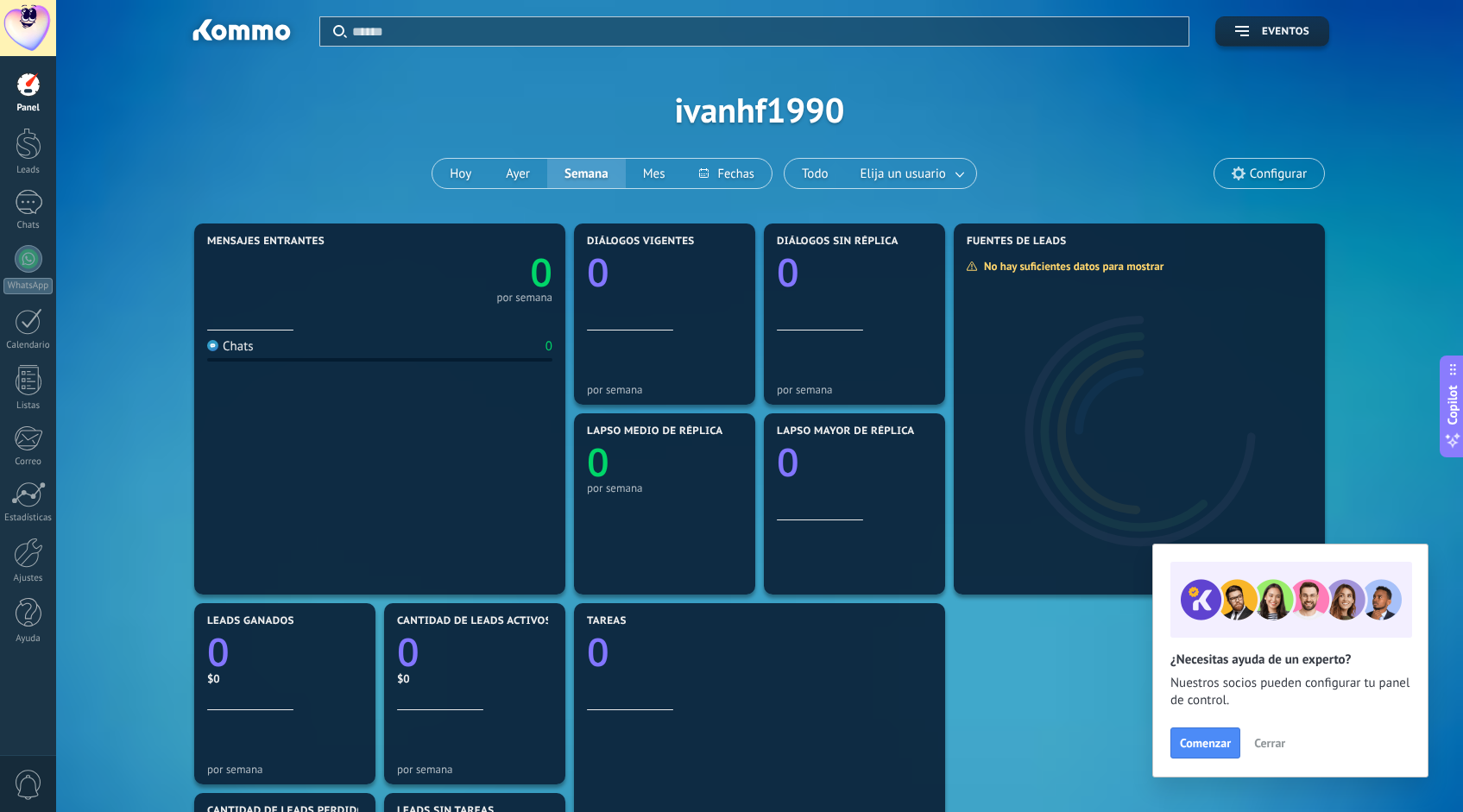
click at [1124, 170] on span "Configurar" at bounding box center [1278, 174] width 57 height 15
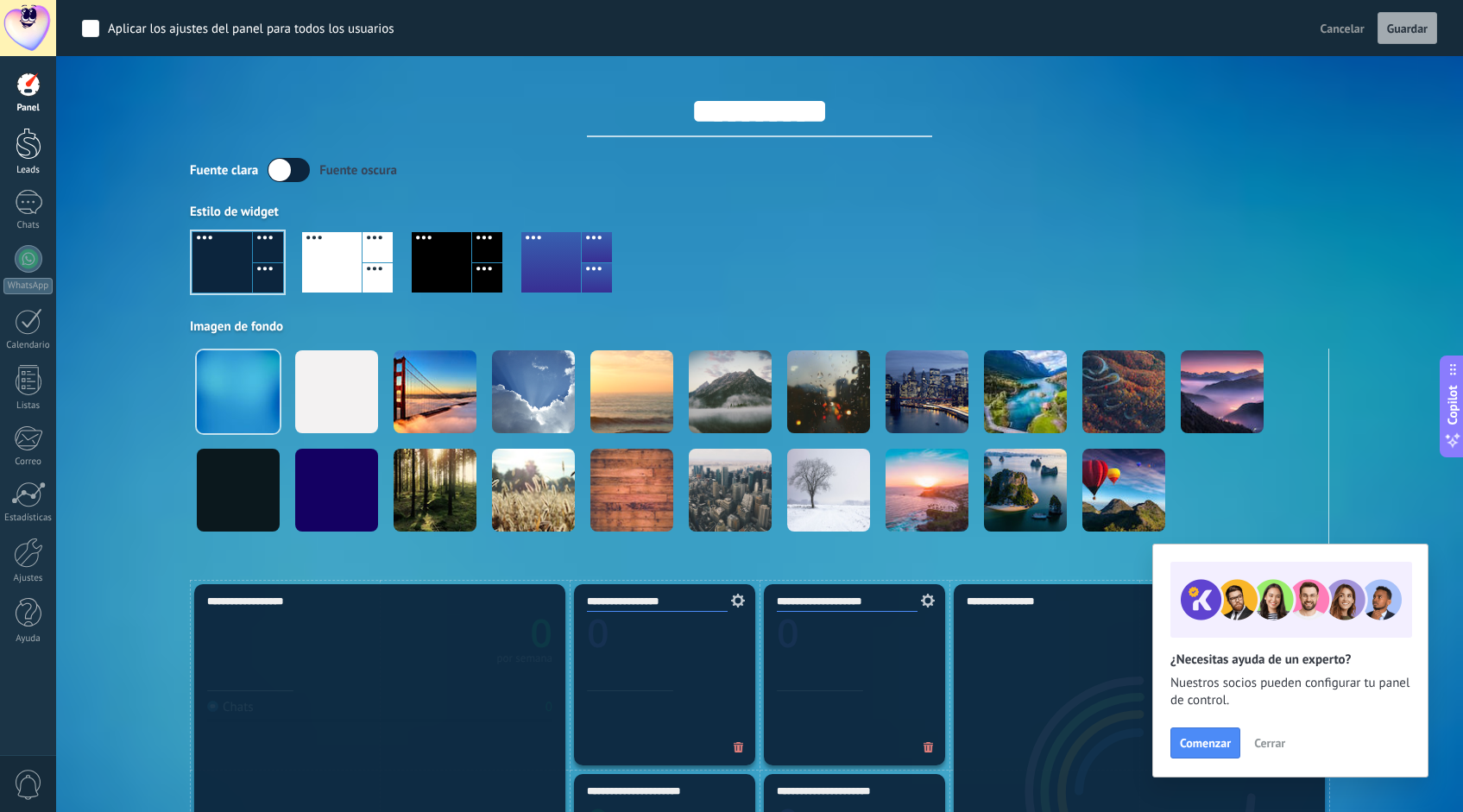
click at [36, 151] on div at bounding box center [29, 144] width 26 height 32
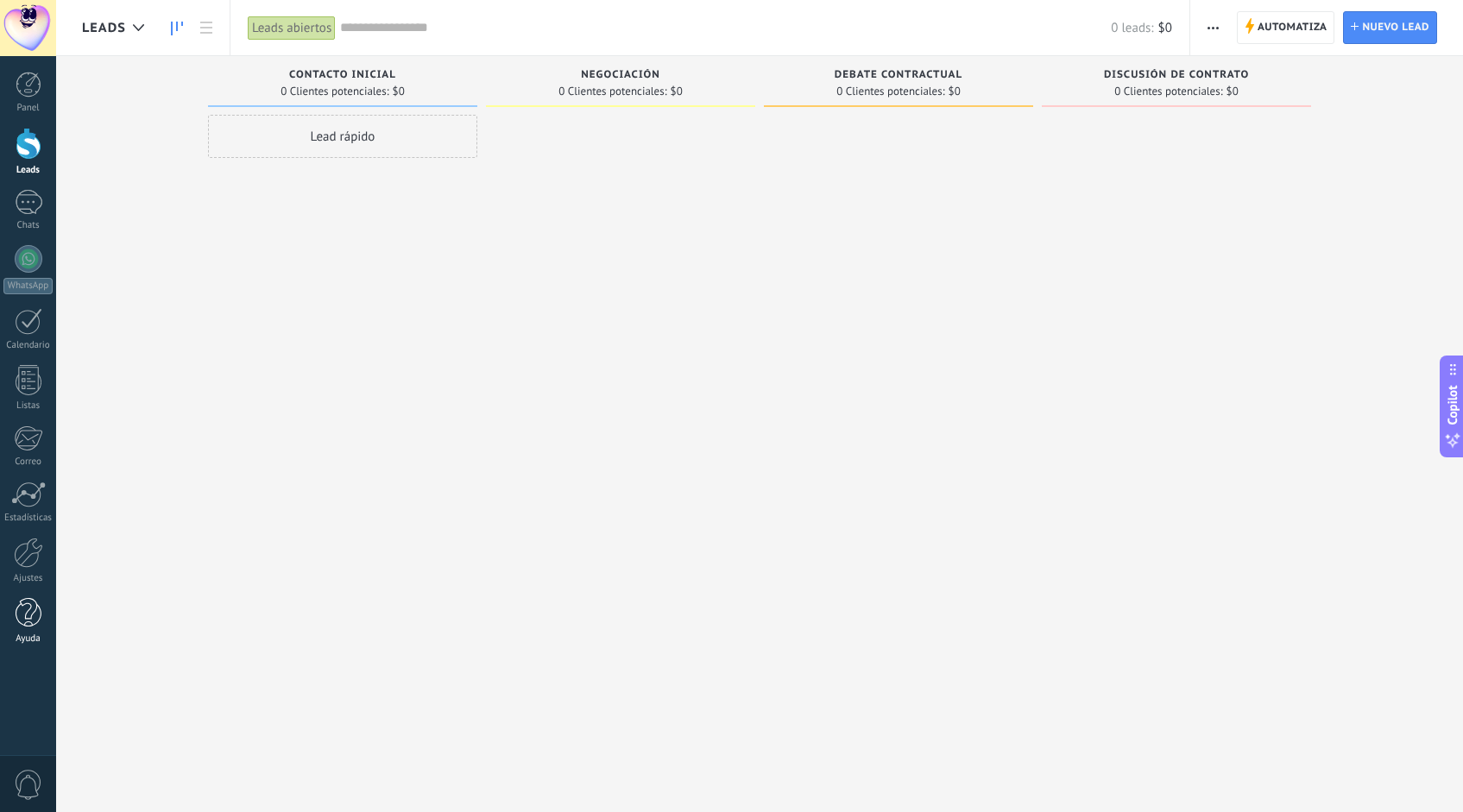
click at [37, 615] on div at bounding box center [29, 613] width 26 height 30
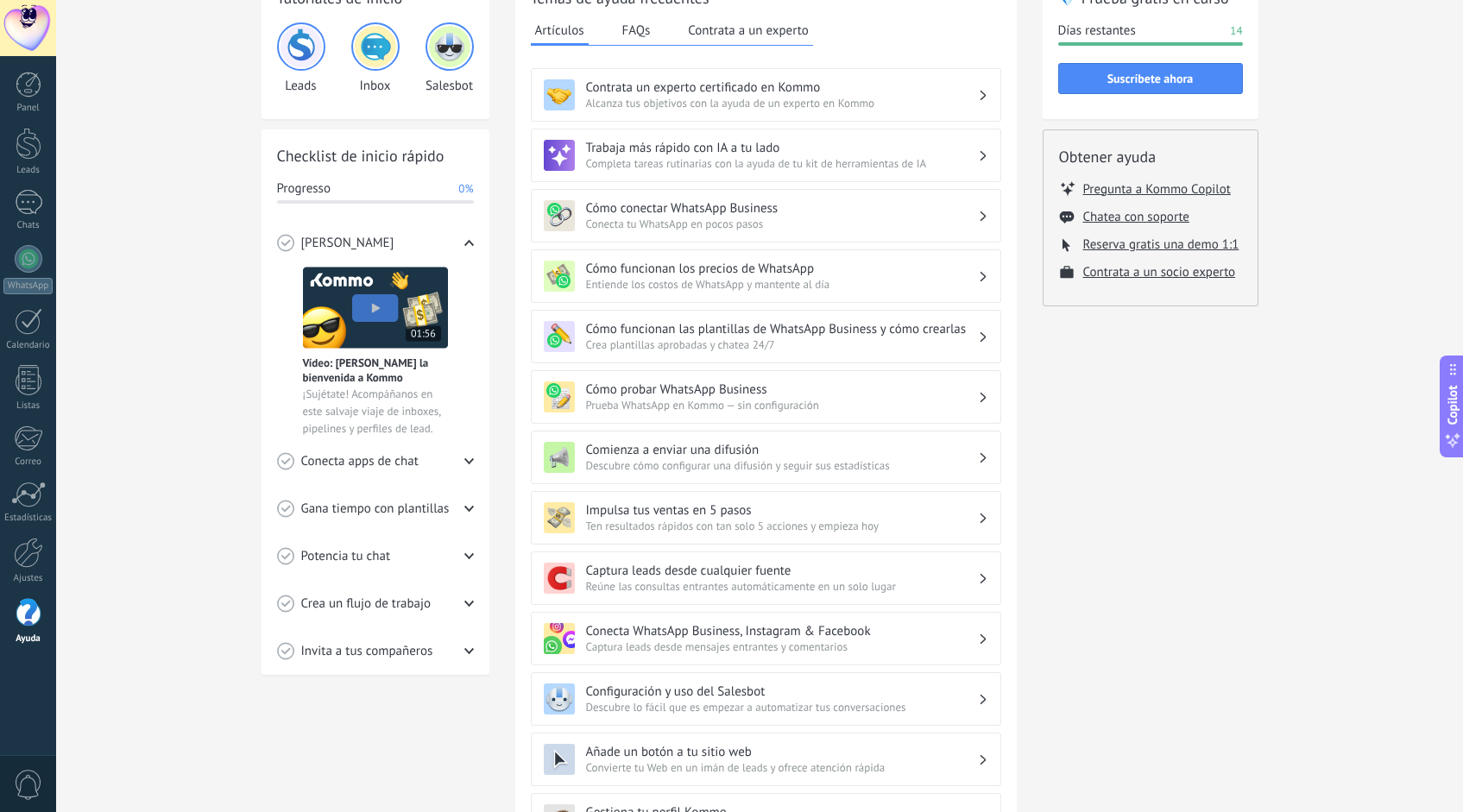
scroll to position [123, 0]
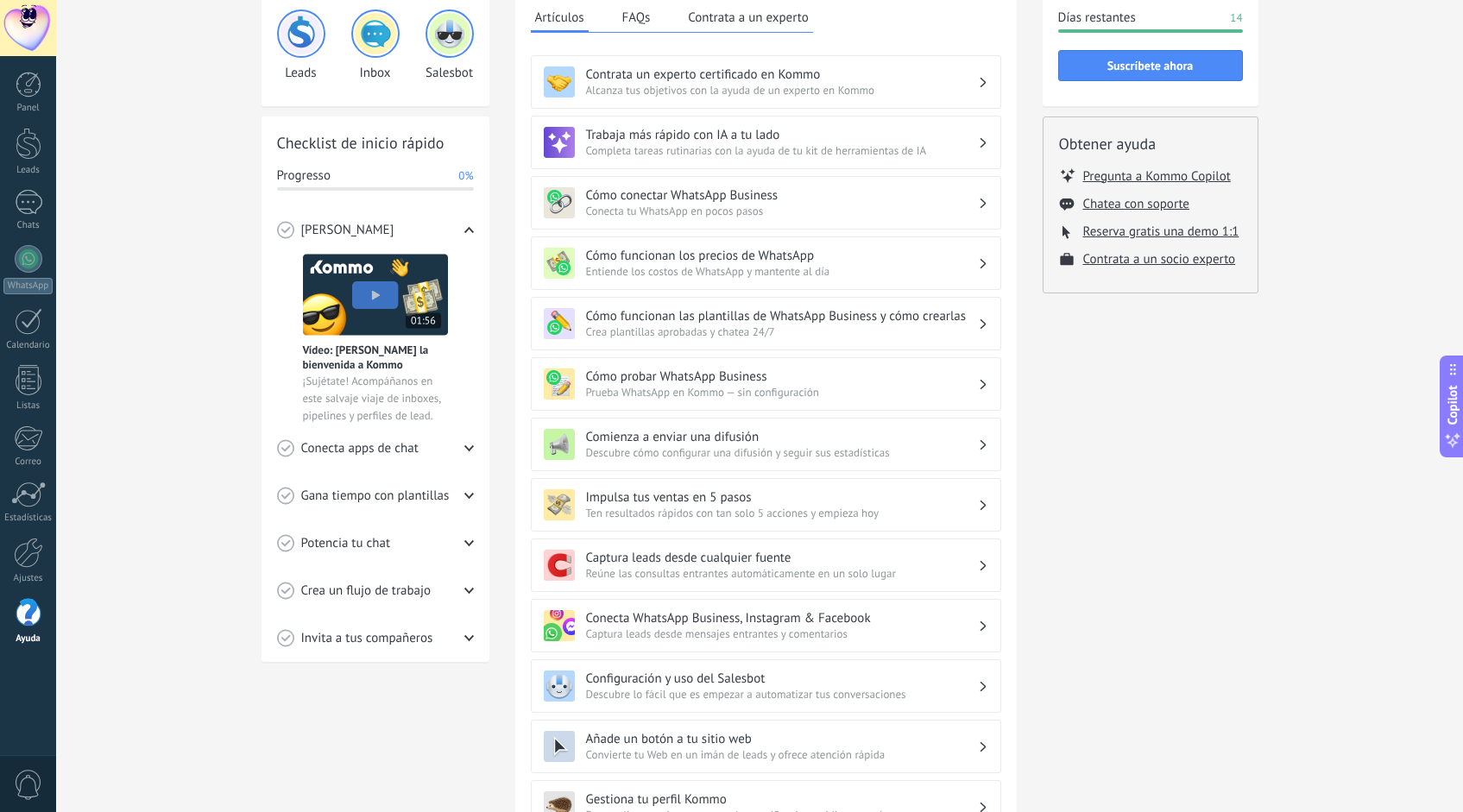
click at [448, 584] on div "Crea un flujo de trabajo" at bounding box center [375, 590] width 196 height 48
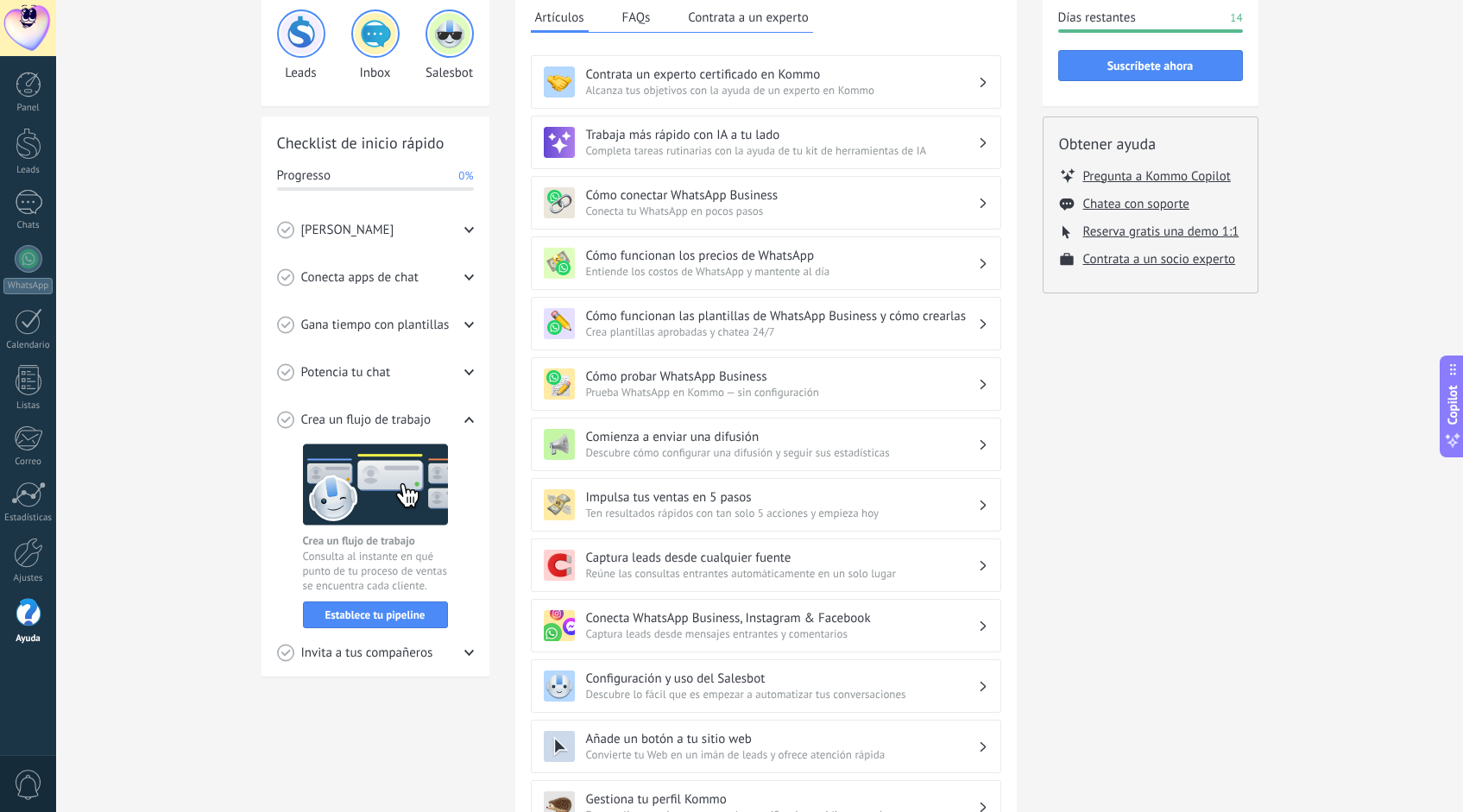
click at [167, 563] on div "Tutoriales de inicio Leads Inbox Salesbot Checklist de inicio rápido Progresso …" at bounding box center [760, 442] width 1407 height 1018
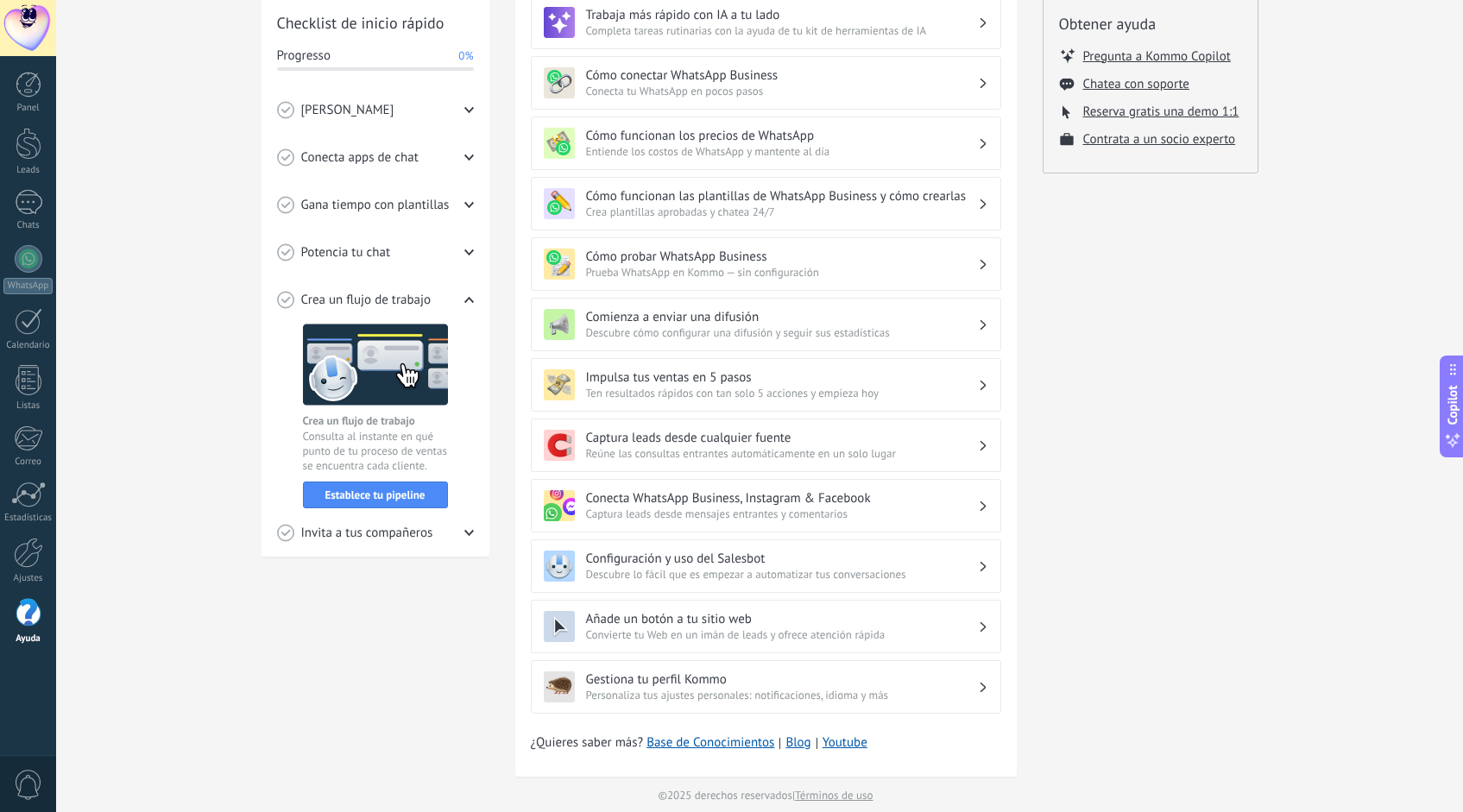
scroll to position [0, 0]
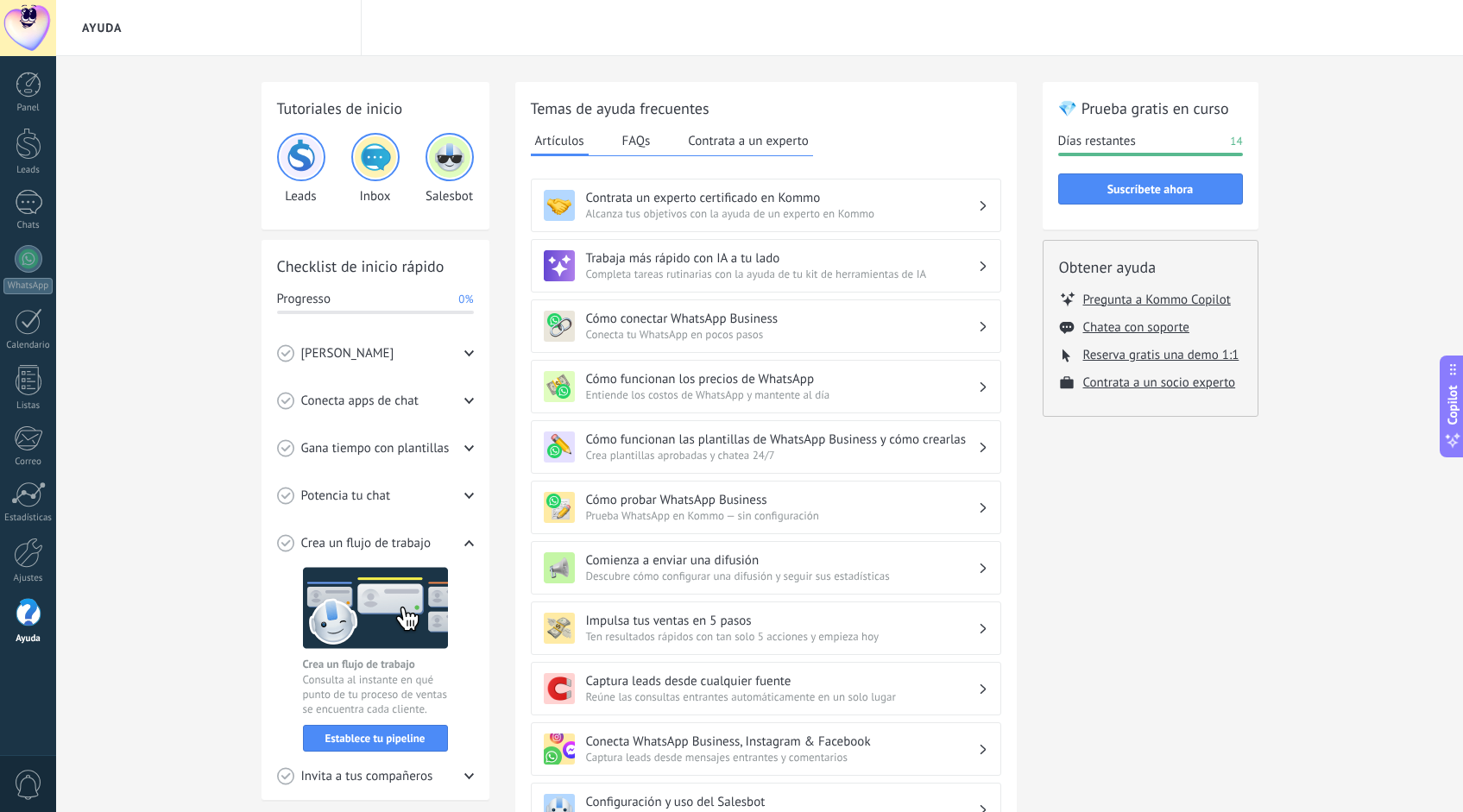
click at [629, 144] on button "FAQs" at bounding box center [637, 141] width 37 height 26
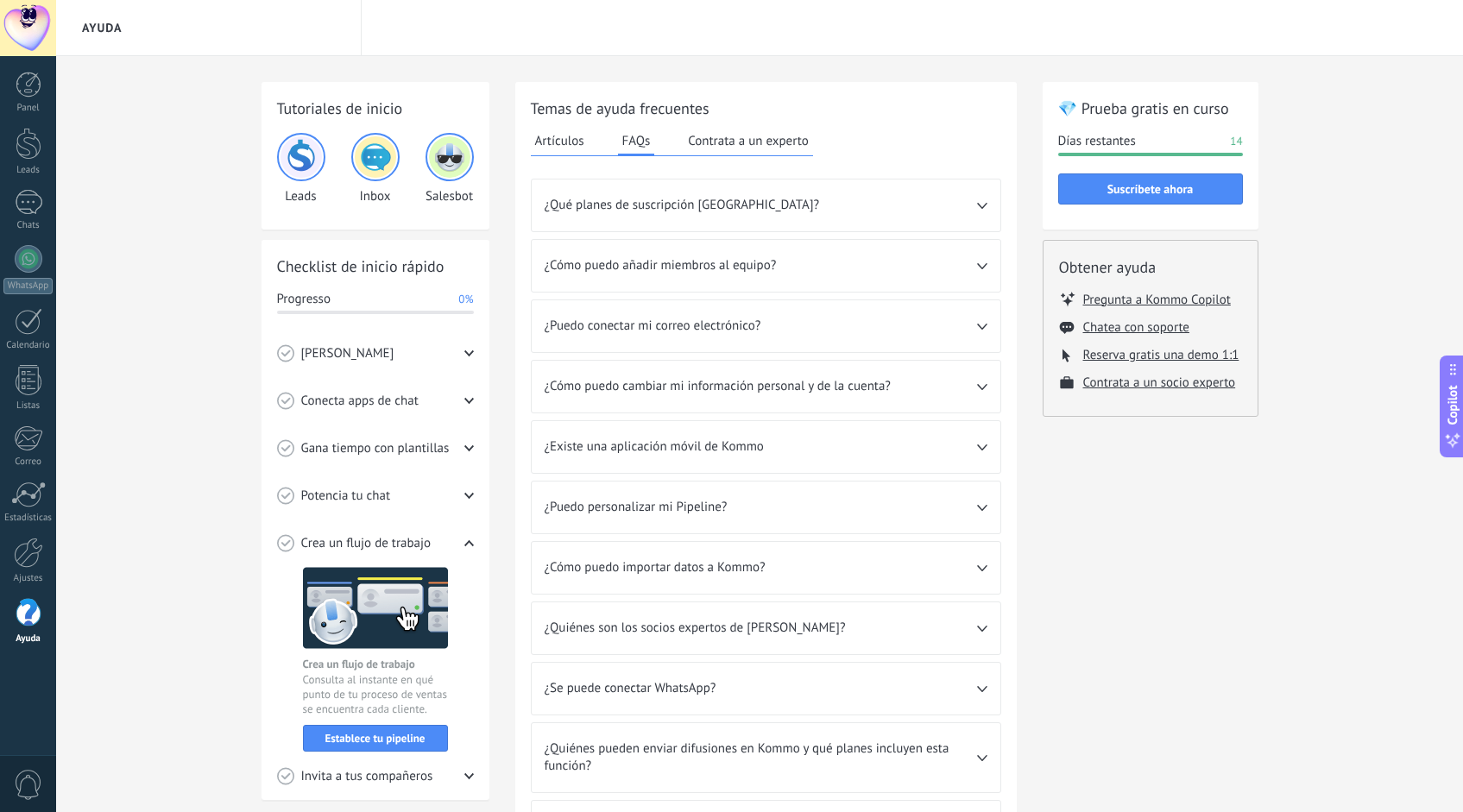
click at [463, 399] on div "Conecta apps de chat" at bounding box center [375, 400] width 196 height 48
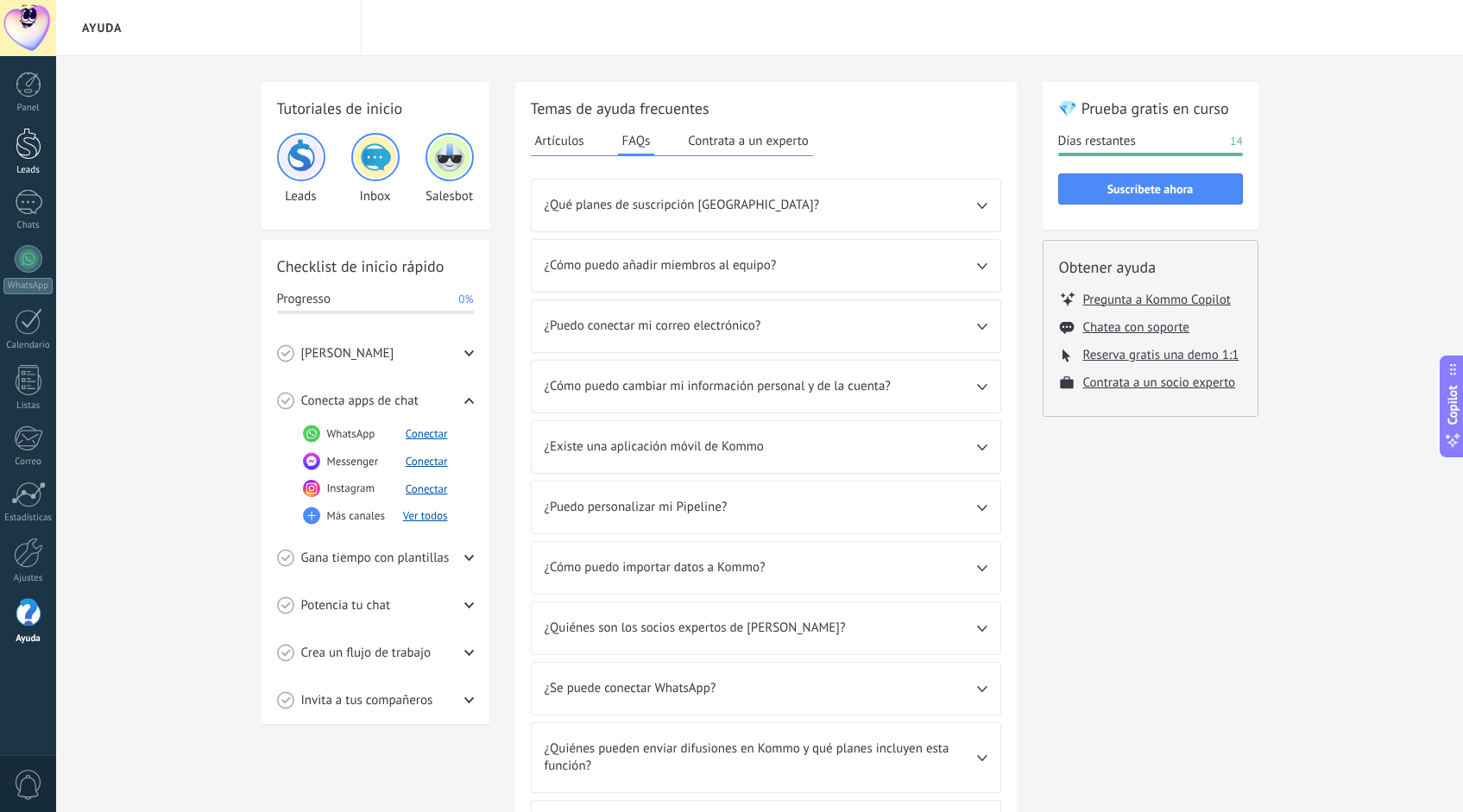
click at [13, 149] on link "Leads" at bounding box center [28, 152] width 56 height 49
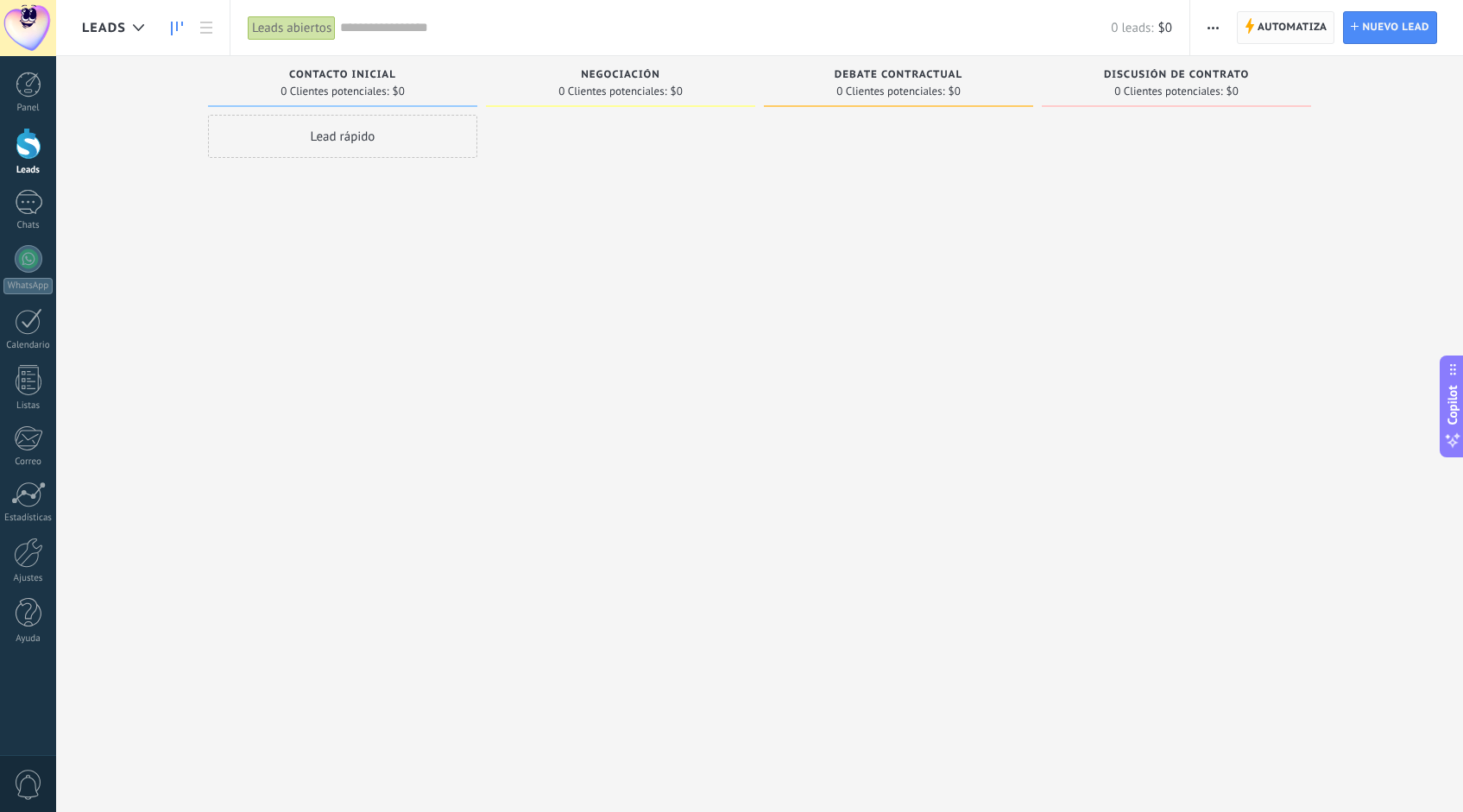
click at [1124, 17] on span "Automatiza" at bounding box center [1292, 27] width 70 height 31
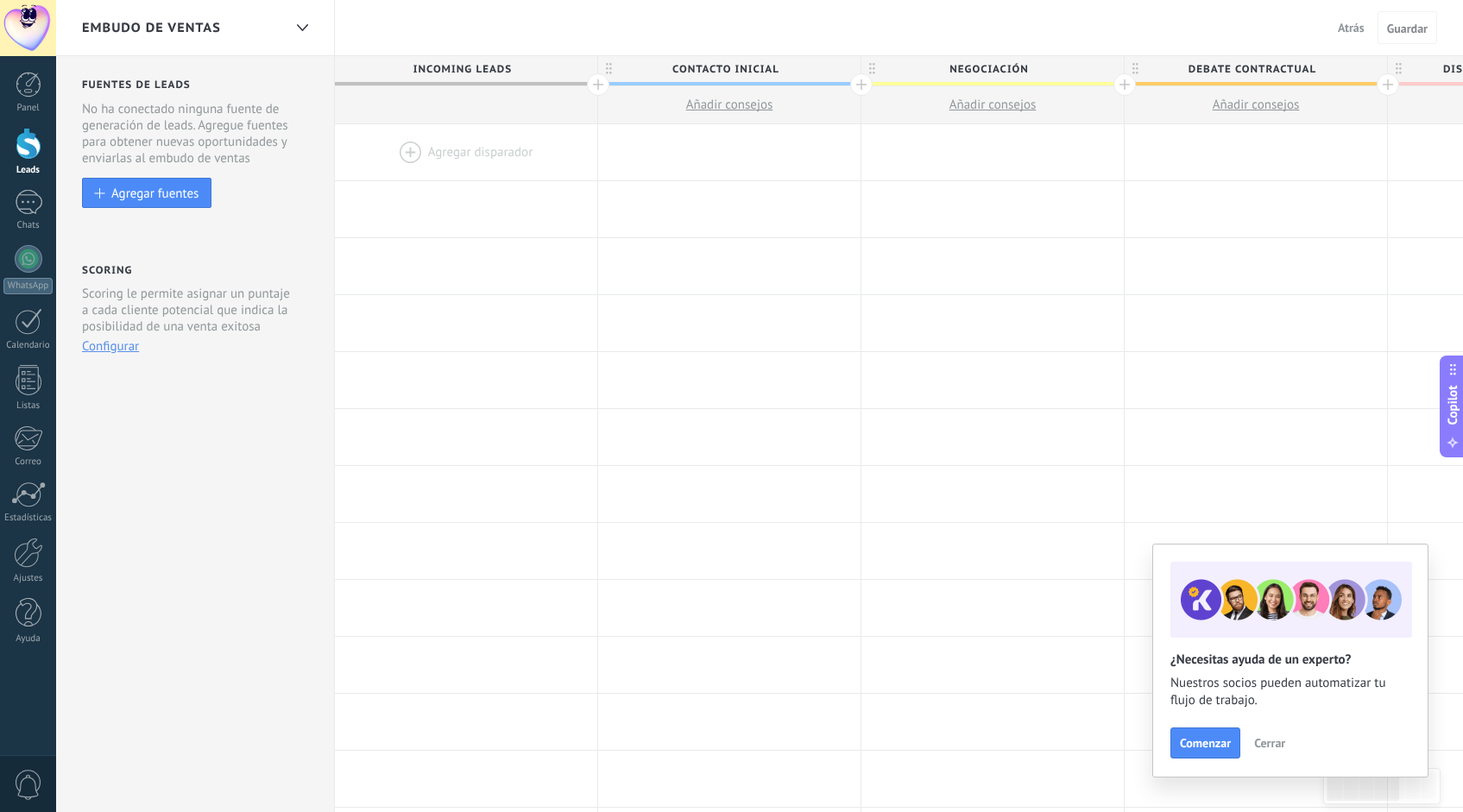
click at [1124, 27] on button "Atrás" at bounding box center [1351, 28] width 40 height 26
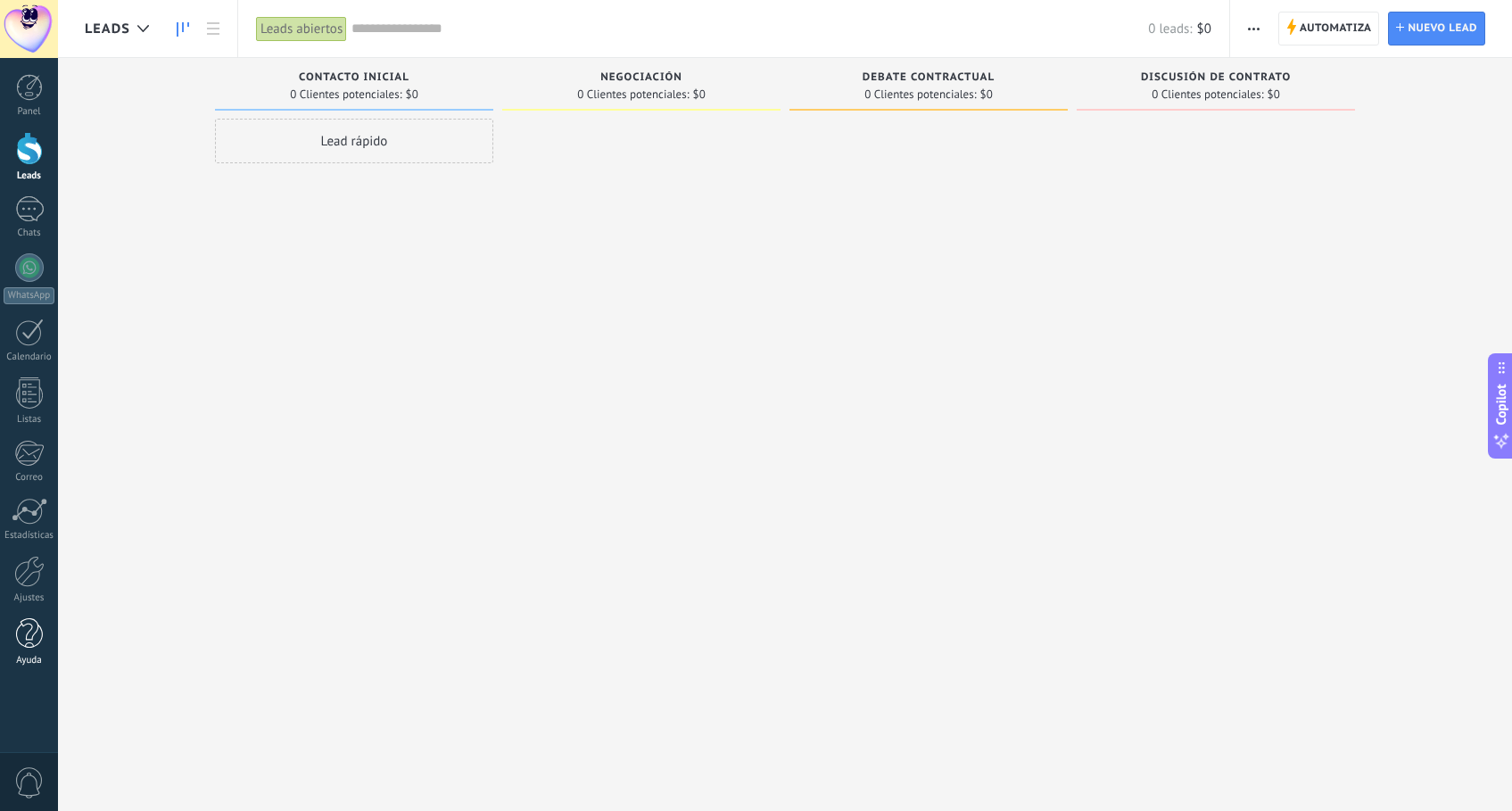
click at [36, 638] on div at bounding box center [30, 633] width 27 height 31
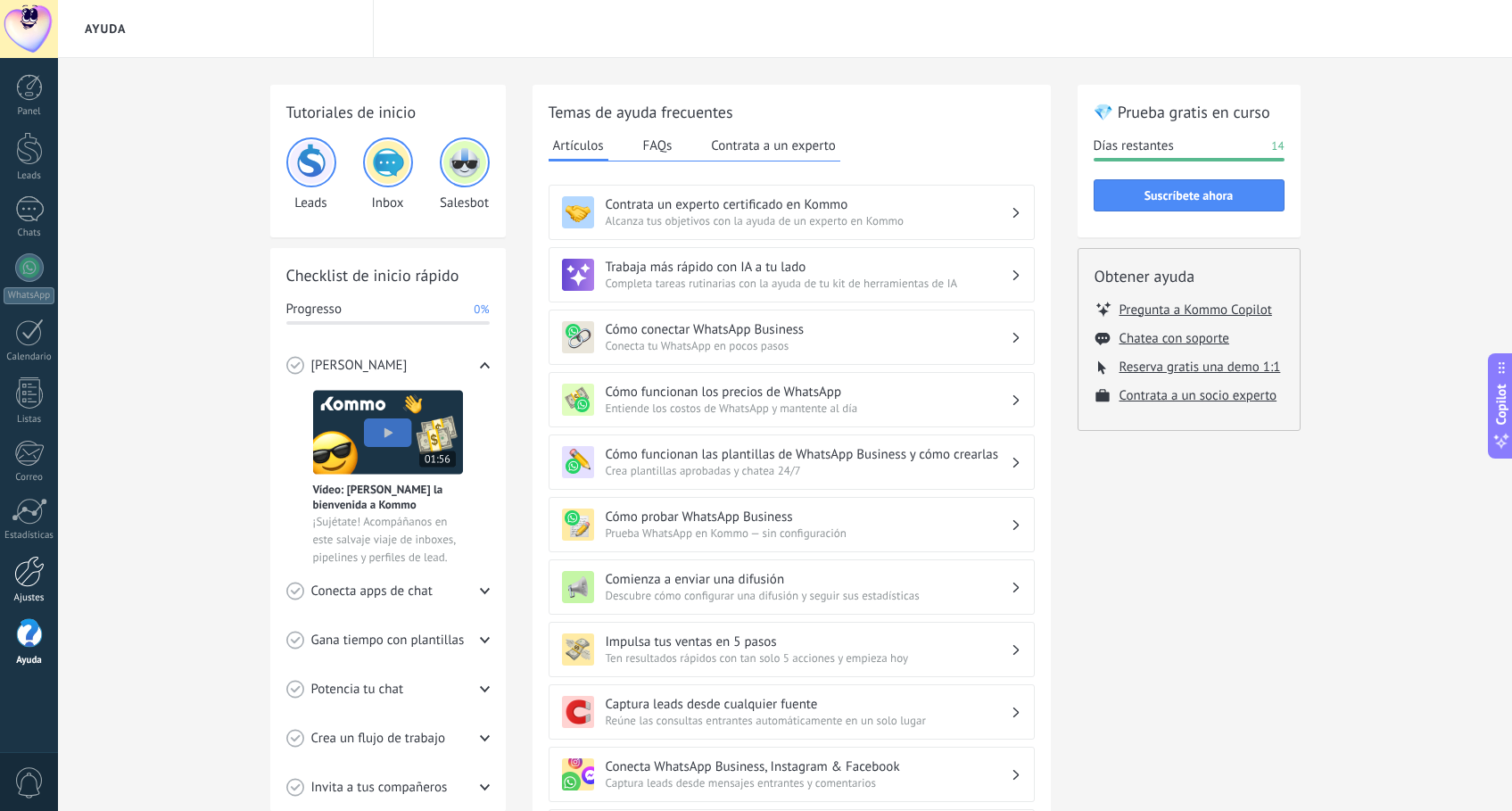
click at [34, 581] on div at bounding box center [29, 571] width 30 height 31
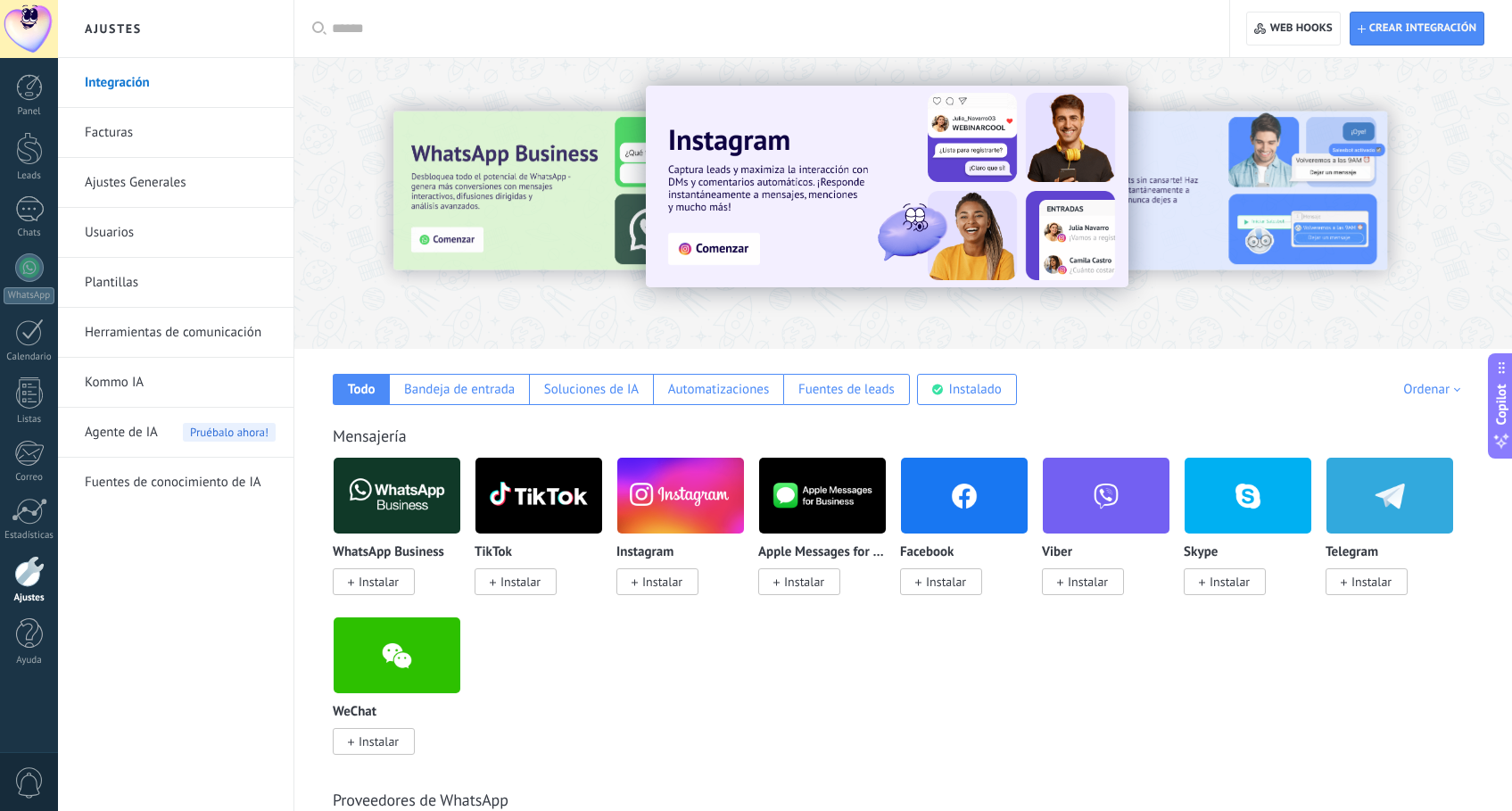
click at [129, 82] on link "Integración" at bounding box center [180, 83] width 190 height 50
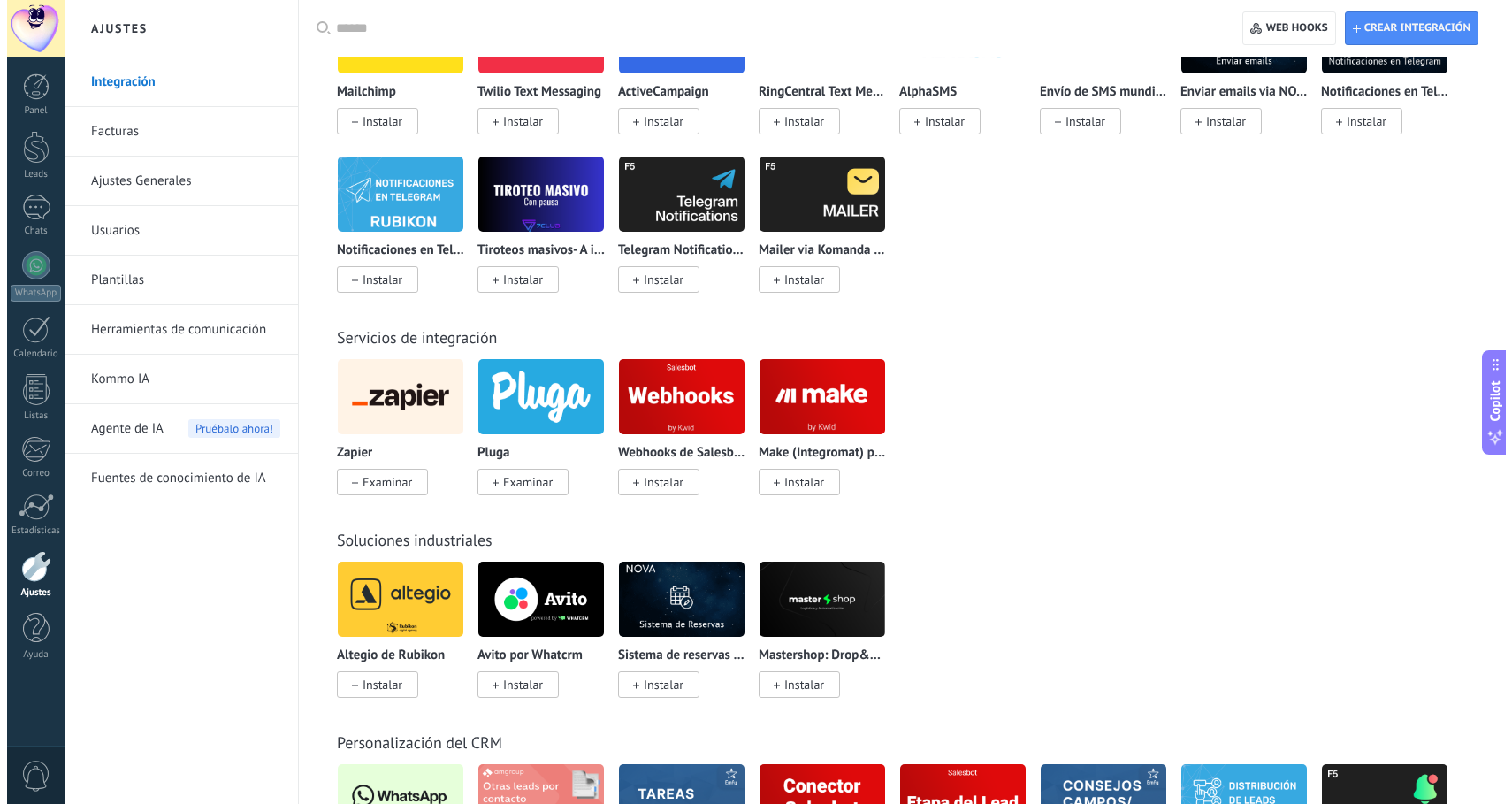
scroll to position [2601, 0]
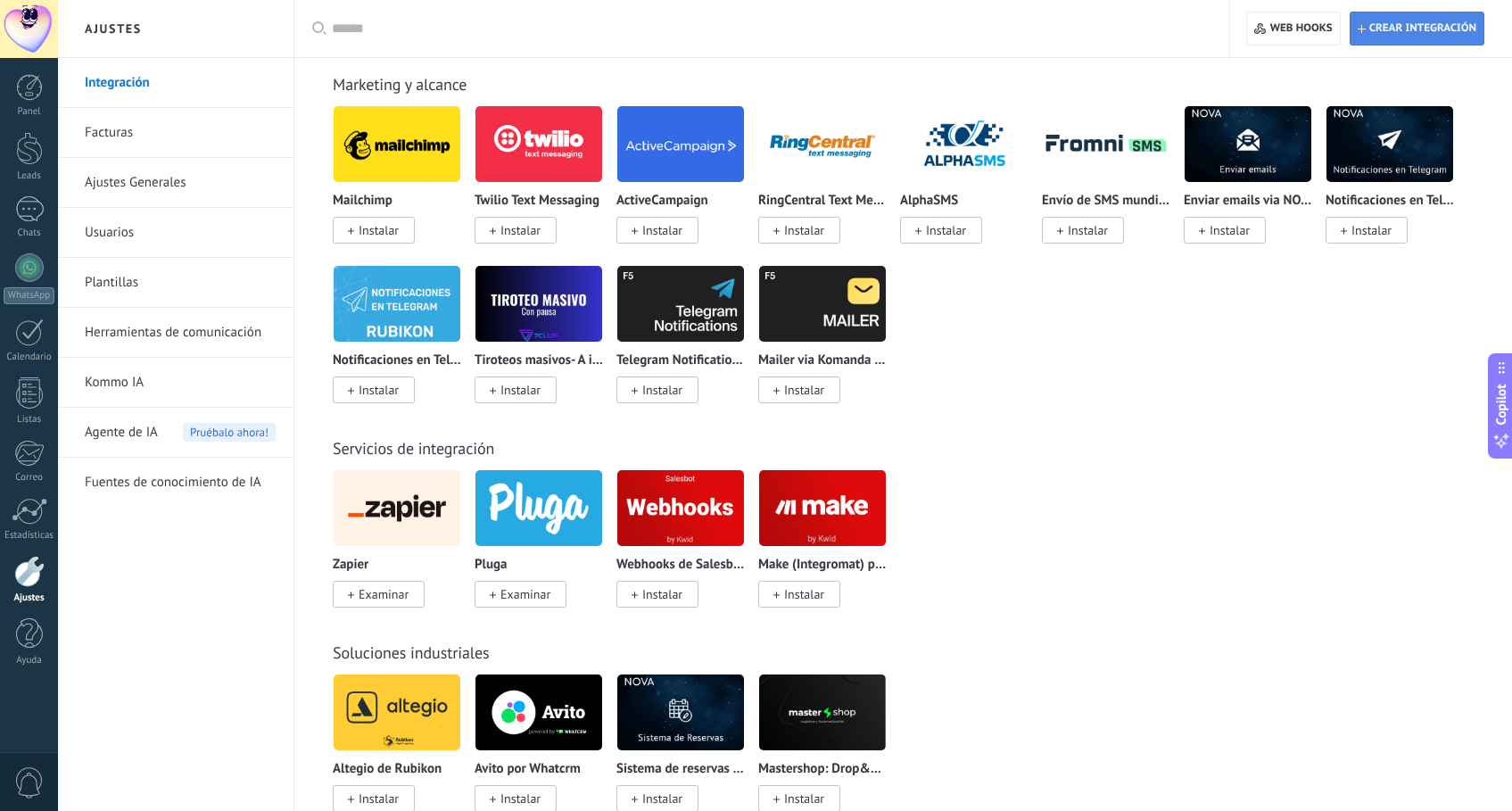
click at [1162, 25] on span "Crear integración" at bounding box center [1422, 28] width 107 height 14
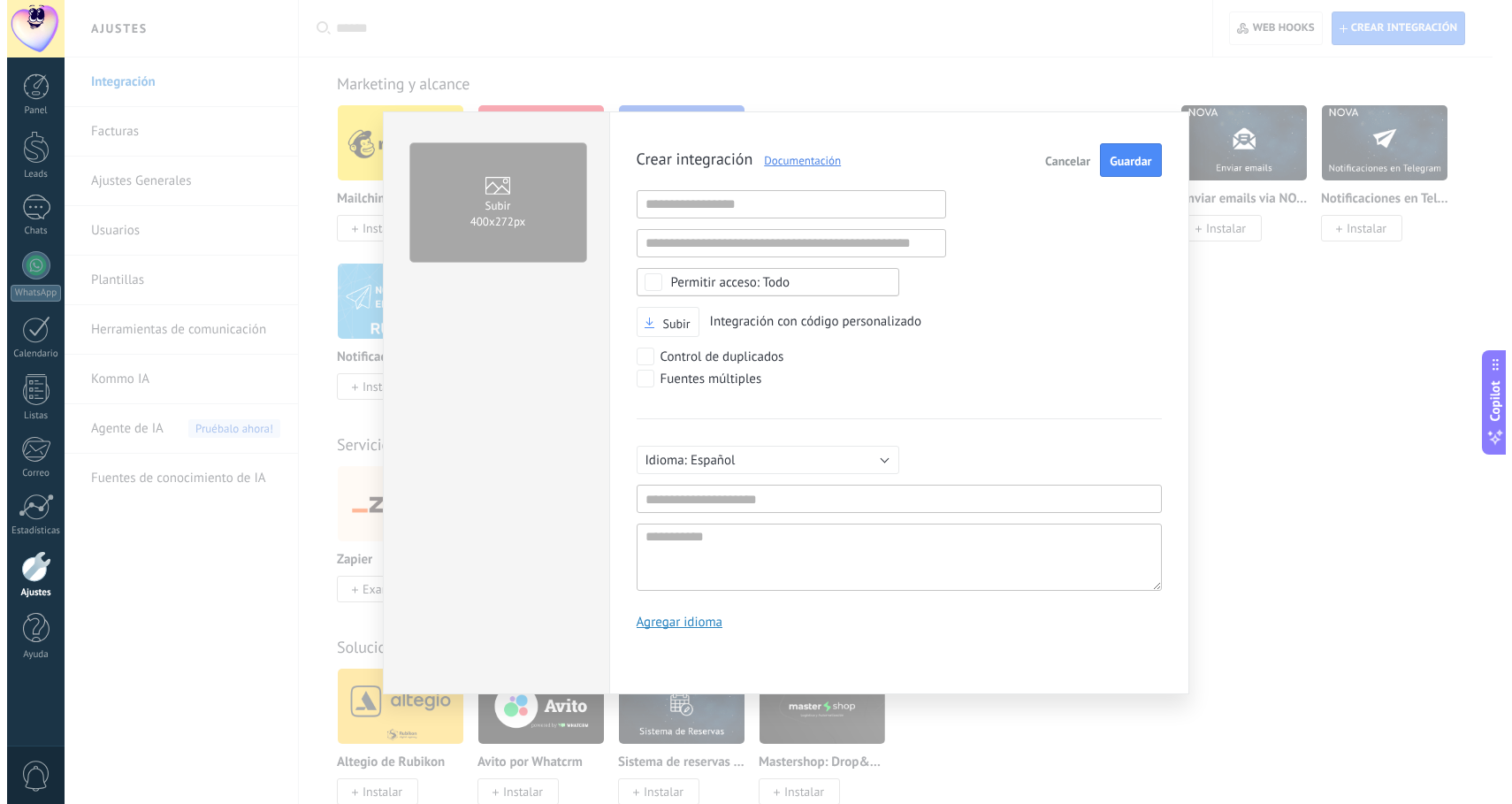
scroll to position [17, 0]
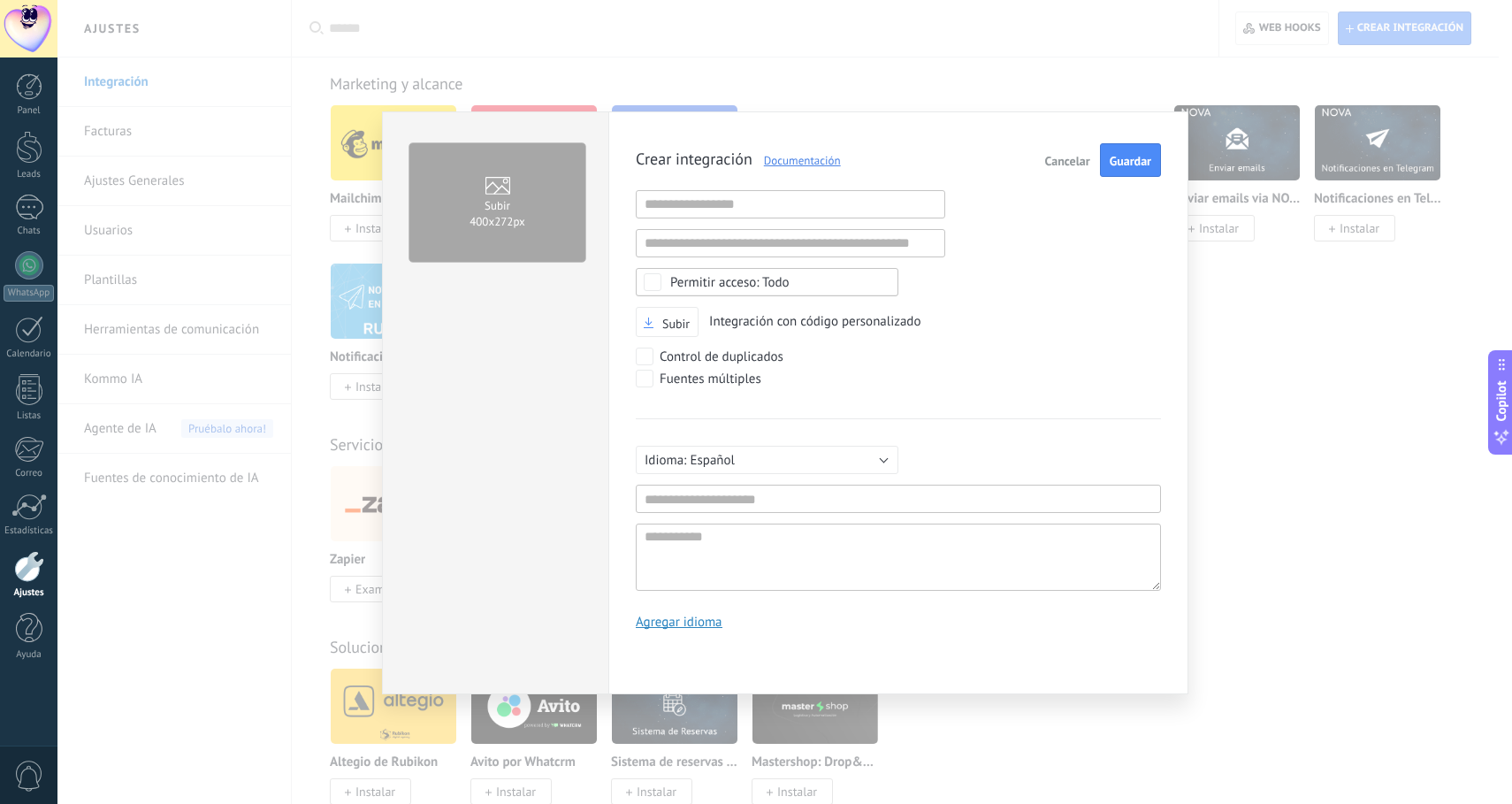
click at [739, 512] on div "Русский English Español Português [GEOGRAPHIC_DATA] Türkçe Español Mínimo 3 car…" at bounding box center [898, 504] width 525 height 172
click at [733, 495] on input "text" at bounding box center [898, 499] width 525 height 29
type input "***"
click at [1134, 172] on button "Guardar" at bounding box center [1131, 159] width 61 height 34
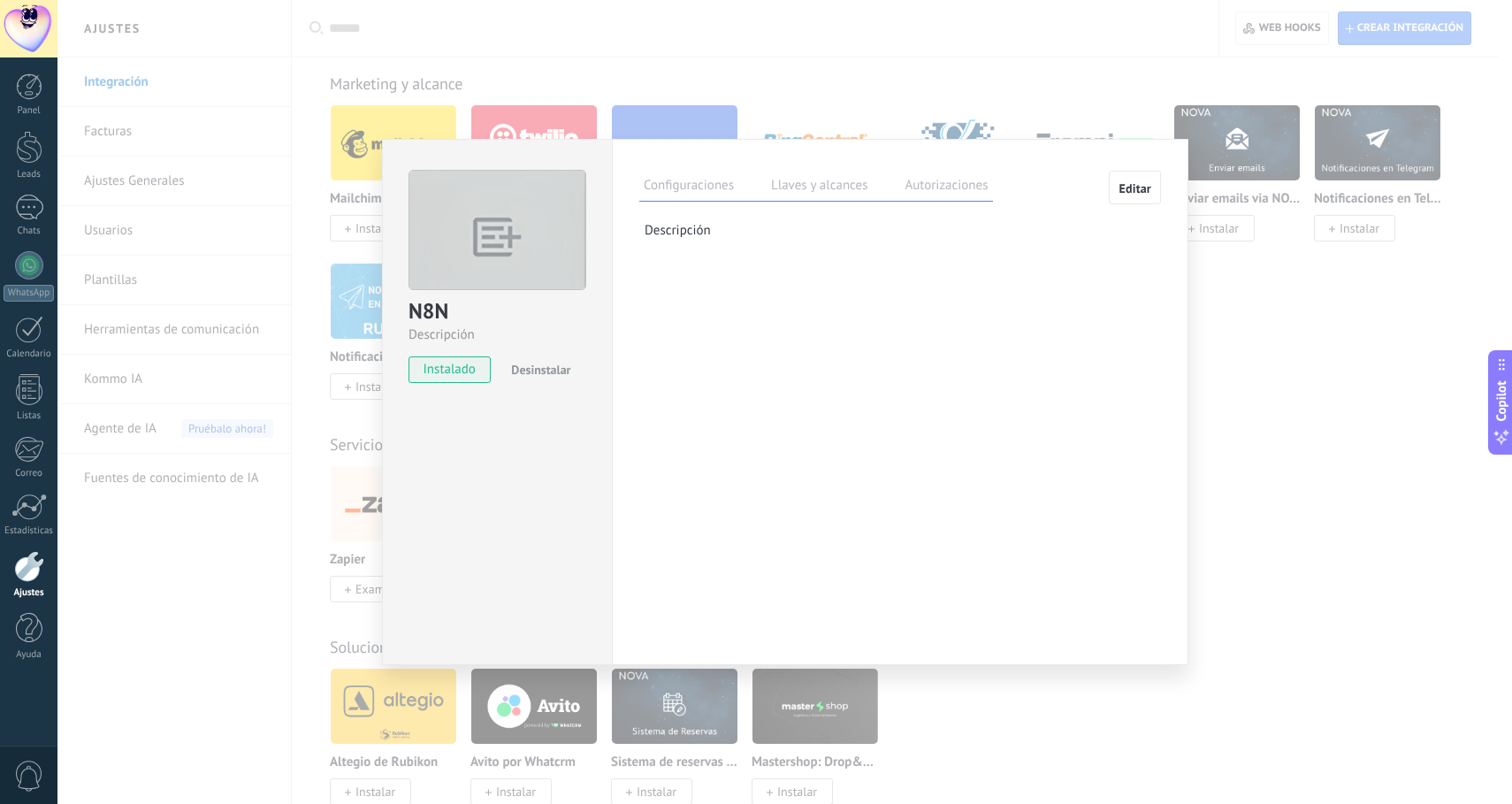
click at [821, 189] on label "Llaves y alcances" at bounding box center [819, 188] width 105 height 26
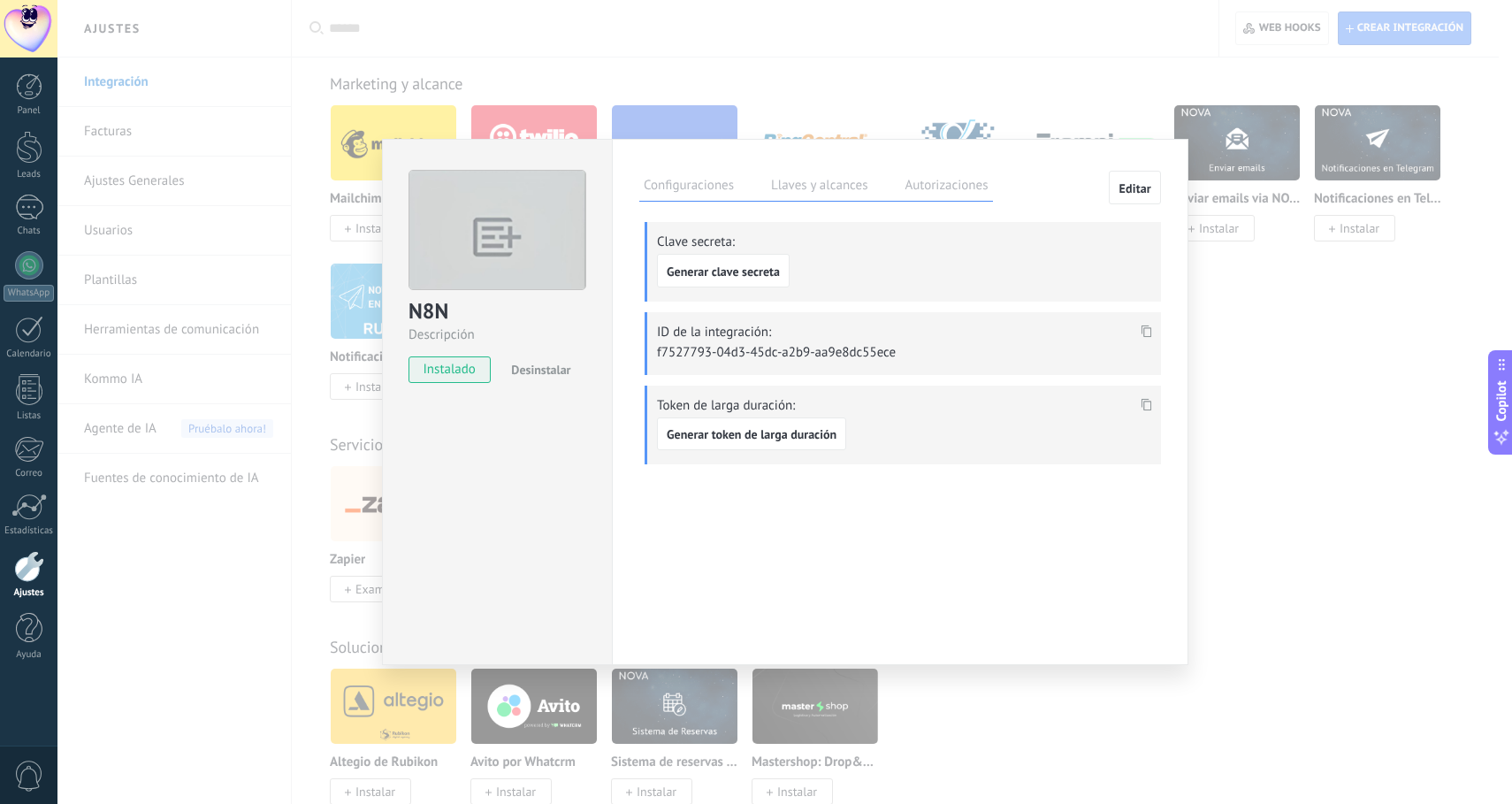
drag, startPoint x: 899, startPoint y: 356, endPoint x: 699, endPoint y: 349, distance: 200.1
click at [692, 354] on p "f7527793-04d3-45dc-a2b9-aa9e8dc55ece" at bounding box center [781, 353] width 247 height 17
drag, startPoint x: 909, startPoint y: 352, endPoint x: 743, endPoint y: 349, distance: 166.0
click at [743, 349] on div "ID de la integración: f7527793-04d3-45dc-a2b9-aa9e8dc55ece" at bounding box center [903, 344] width 516 height 63
click at [856, 349] on p "f7527793-04d3-45dc-a2b9-aa9e8dc55ece" at bounding box center [781, 353] width 247 height 17
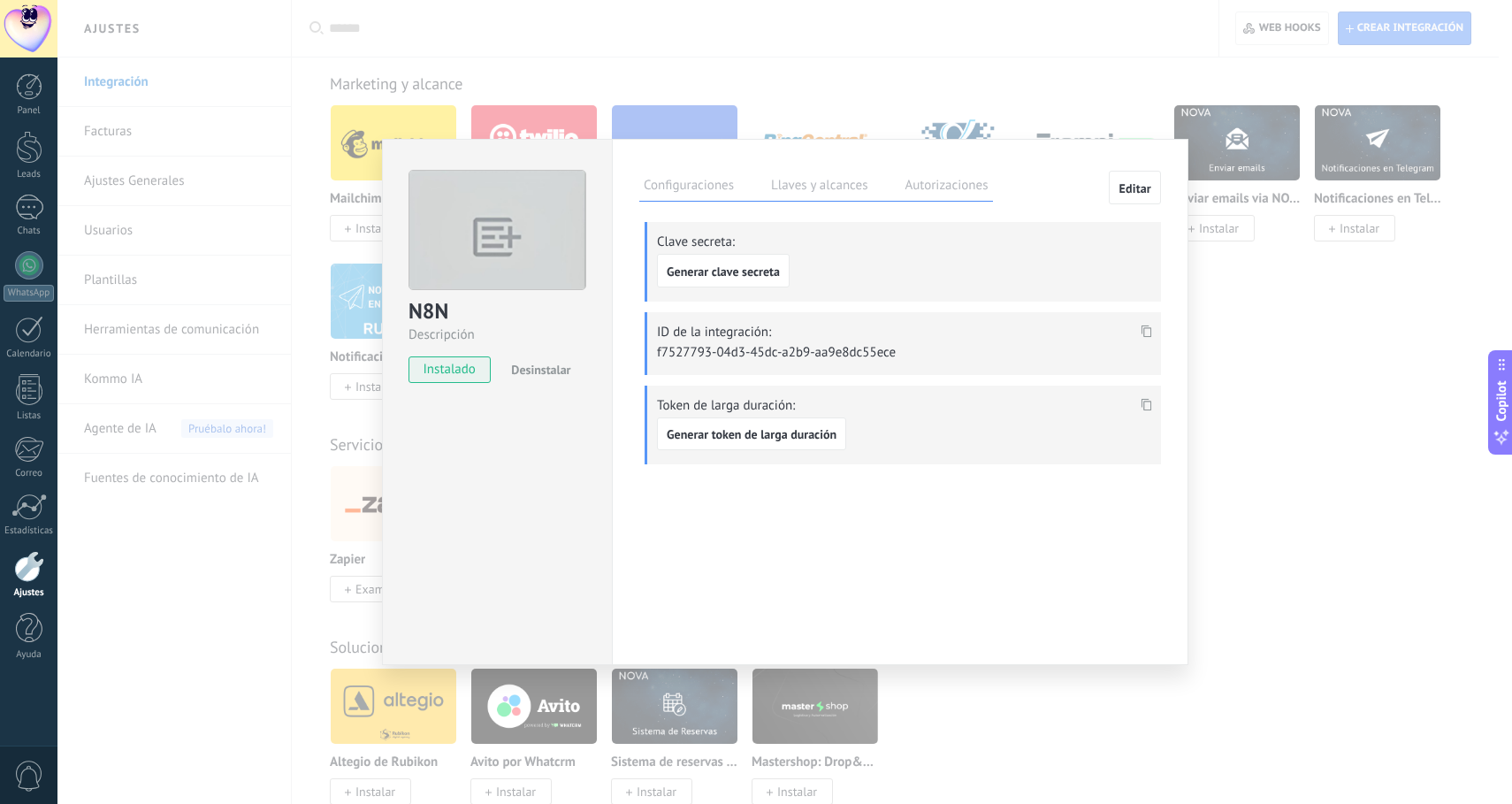
click at [856, 349] on p "f7527793-04d3-45dc-a2b9-aa9e8dc55ece" at bounding box center [781, 353] width 247 height 17
click at [856, 348] on p "f7527793-04d3-45dc-a2b9-aa9e8dc55ece" at bounding box center [781, 353] width 247 height 17
drag, startPoint x: 895, startPoint y: 356, endPoint x: 692, endPoint y: 355, distance: 203.0
click at [692, 355] on p "f7527793-04d3-45dc-a2b9-aa9e8dc55ece" at bounding box center [781, 353] width 247 height 17
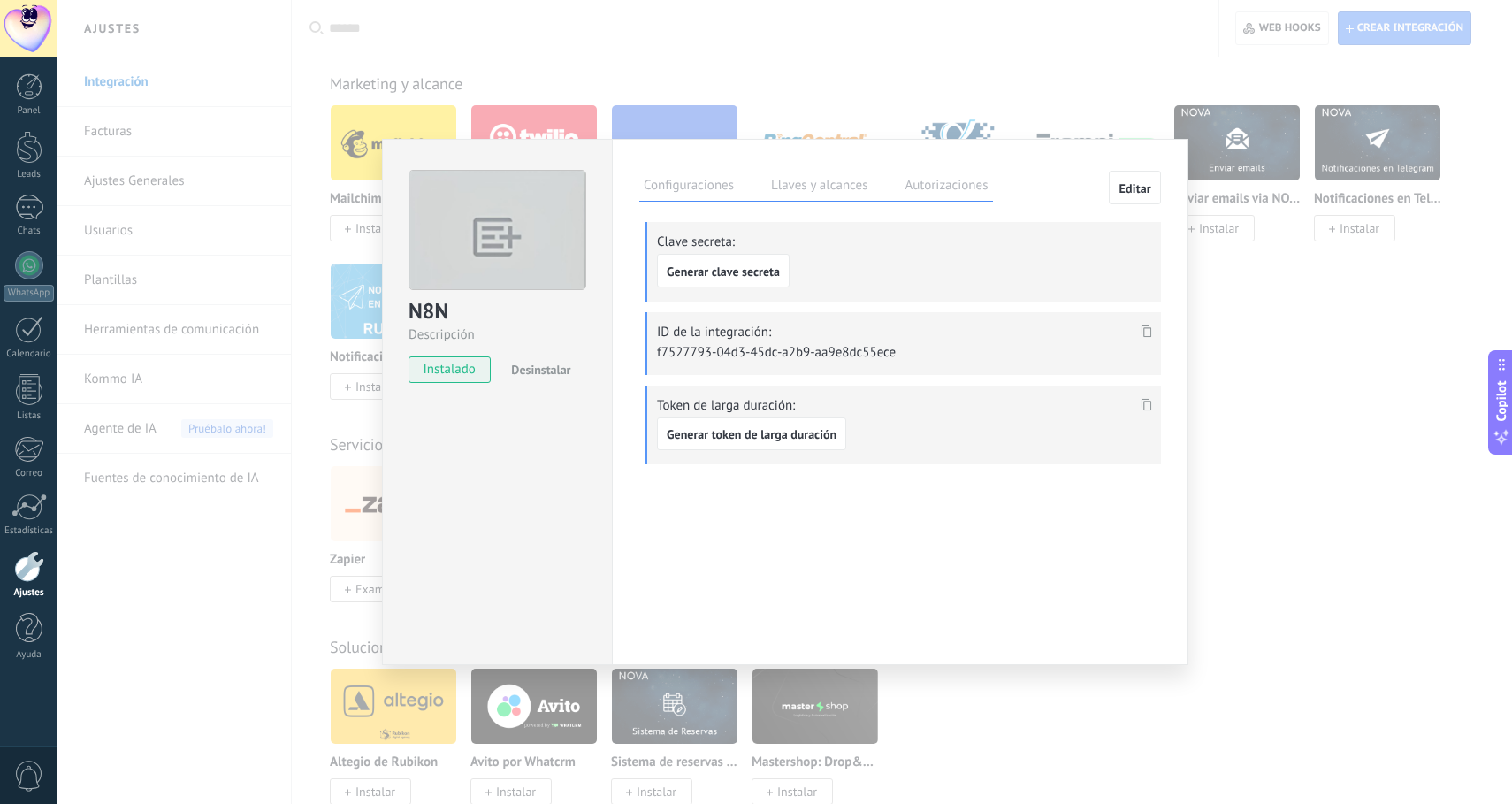
click at [1144, 334] on use at bounding box center [1146, 331] width 11 height 12
